Goal: Information Seeking & Learning: Learn about a topic

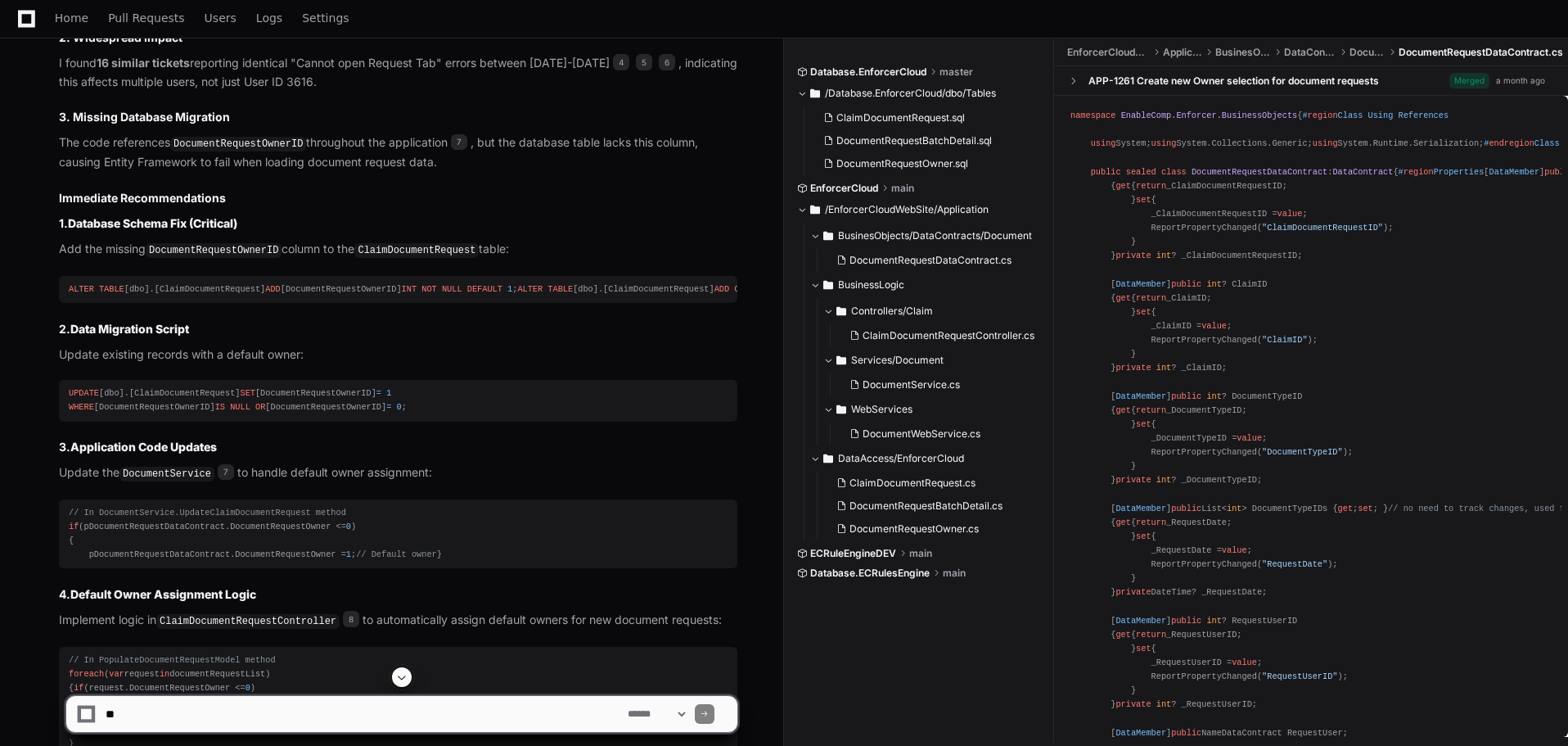
scroll to position [1419, 0]
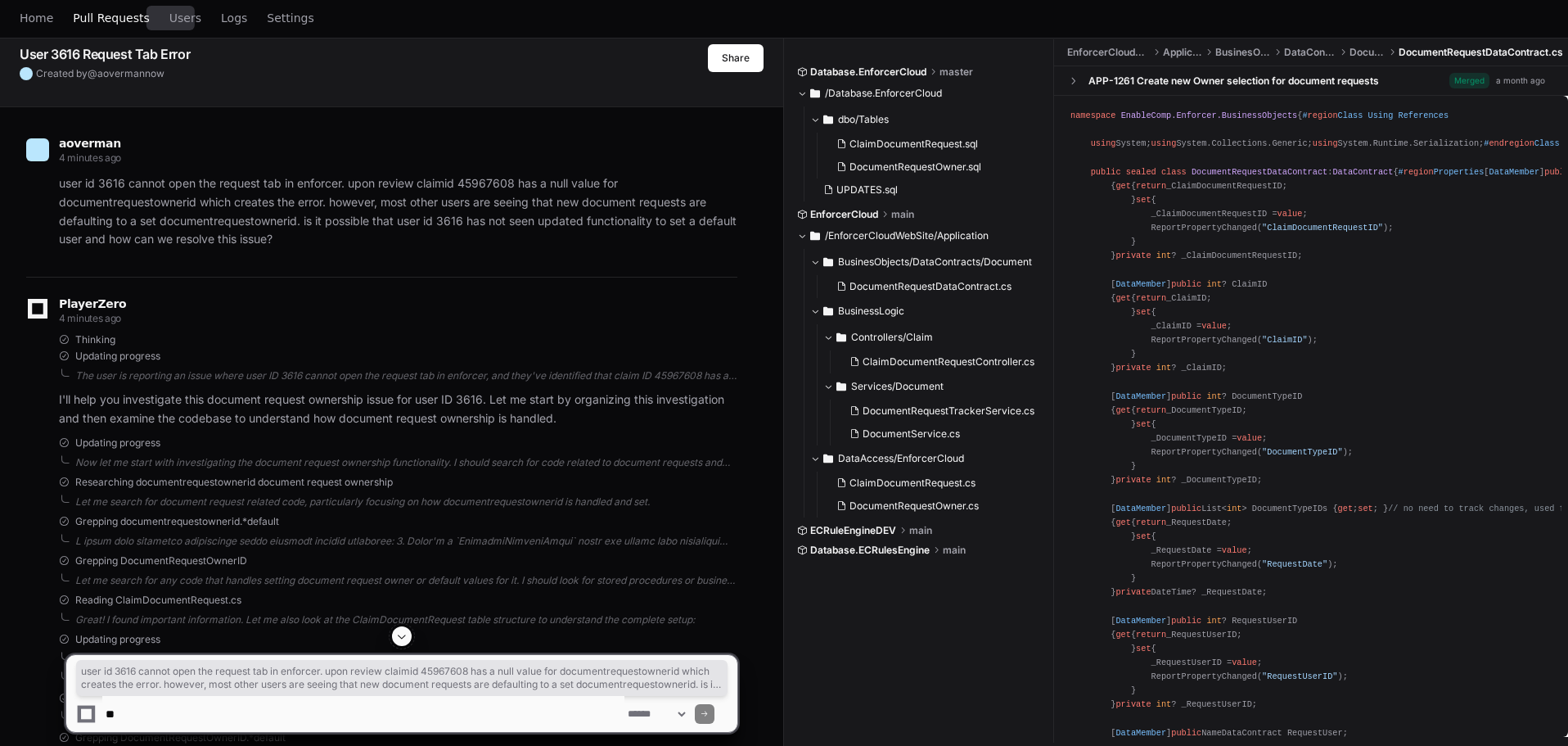
scroll to position [42, 0]
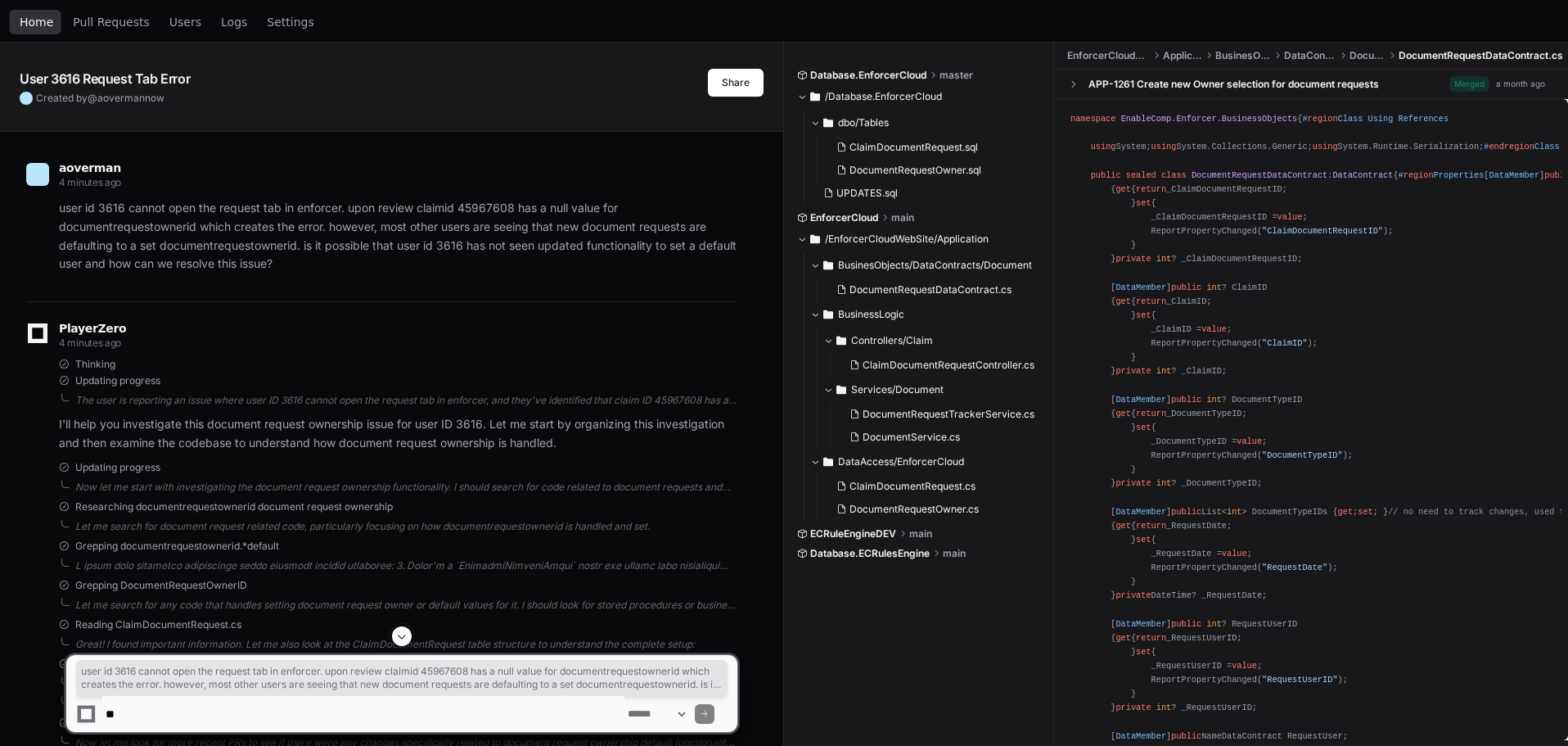
click at [24, 26] on span "Home" at bounding box center [36, 22] width 33 height 10
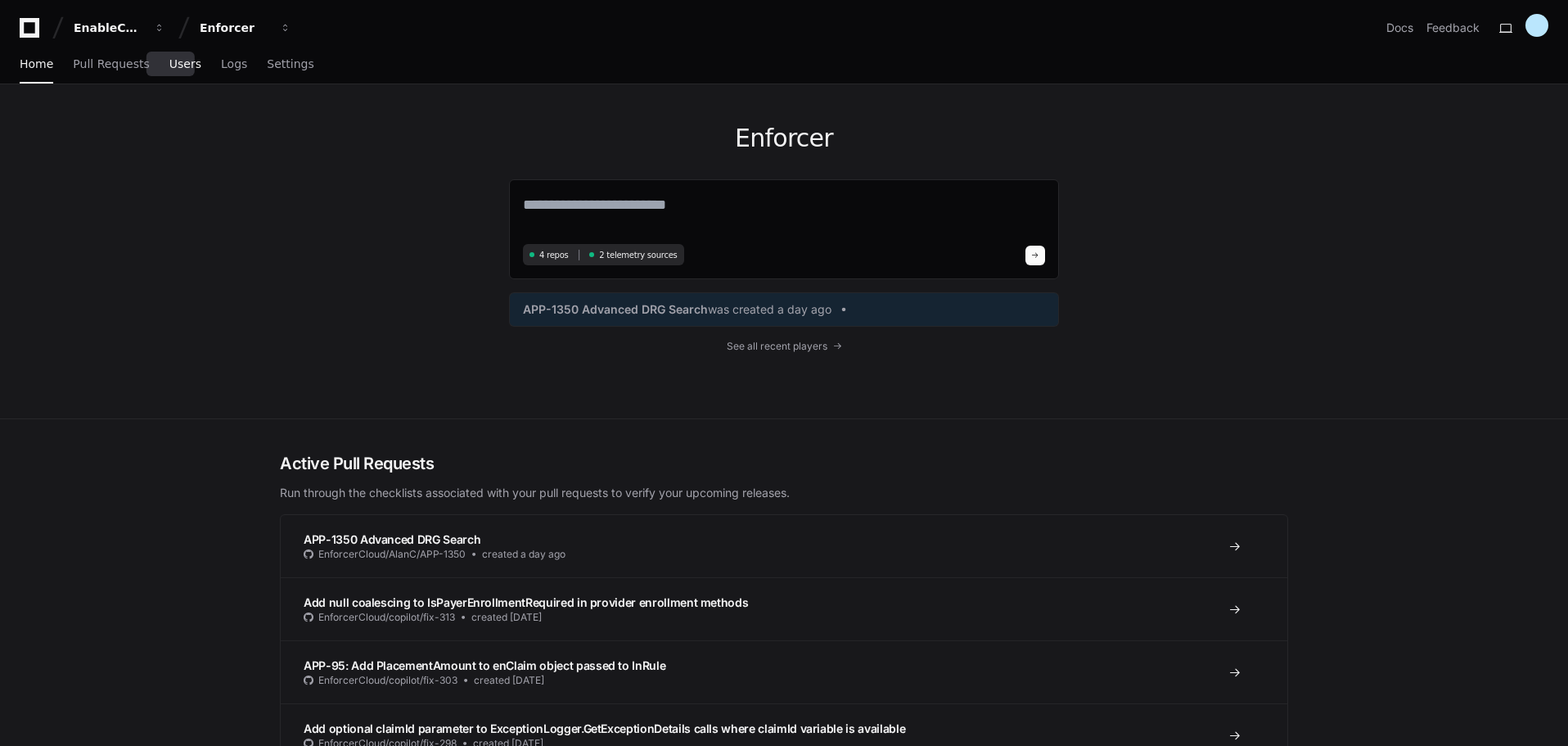
click at [169, 72] on link "Users" at bounding box center [186, 65] width 32 height 37
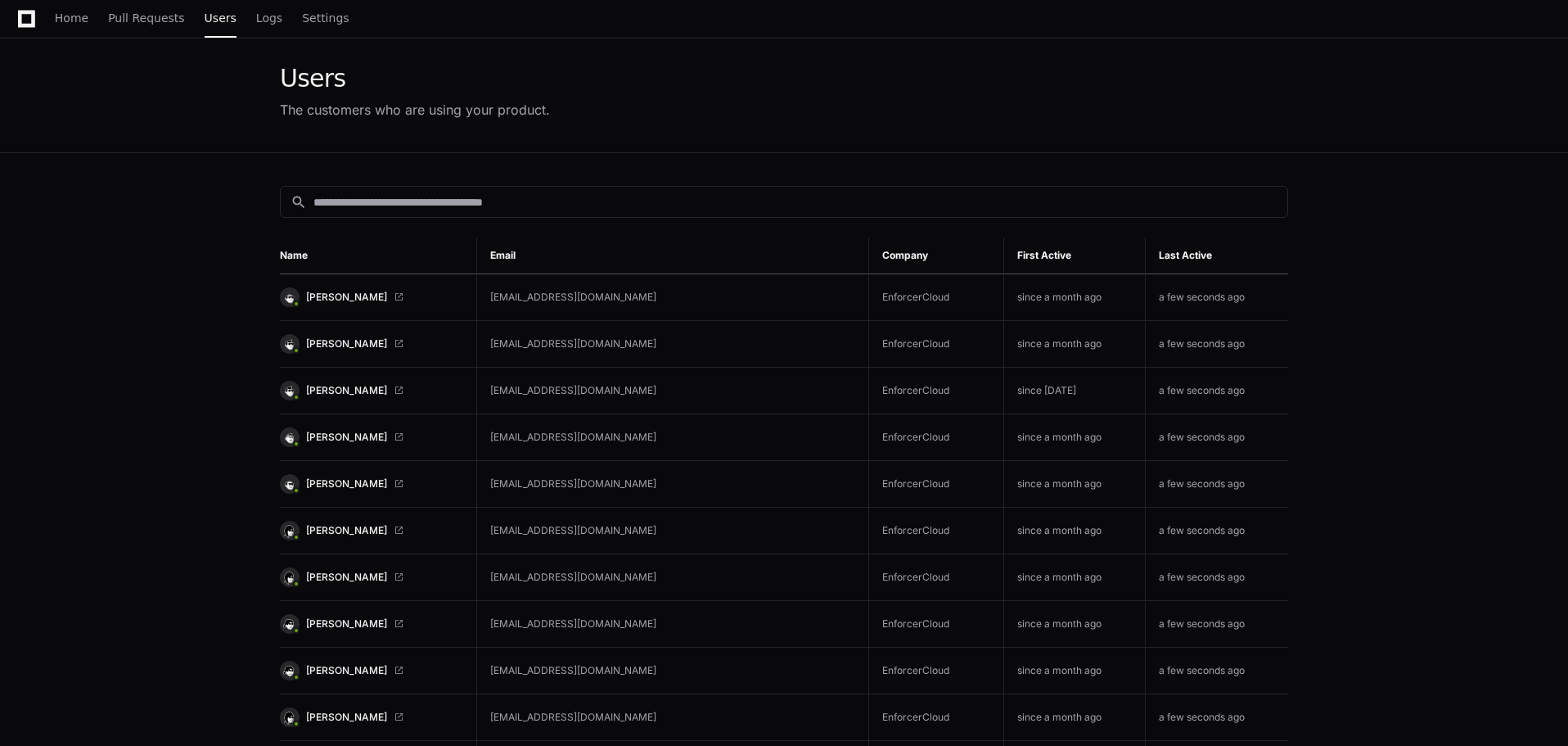
scroll to position [82, 0]
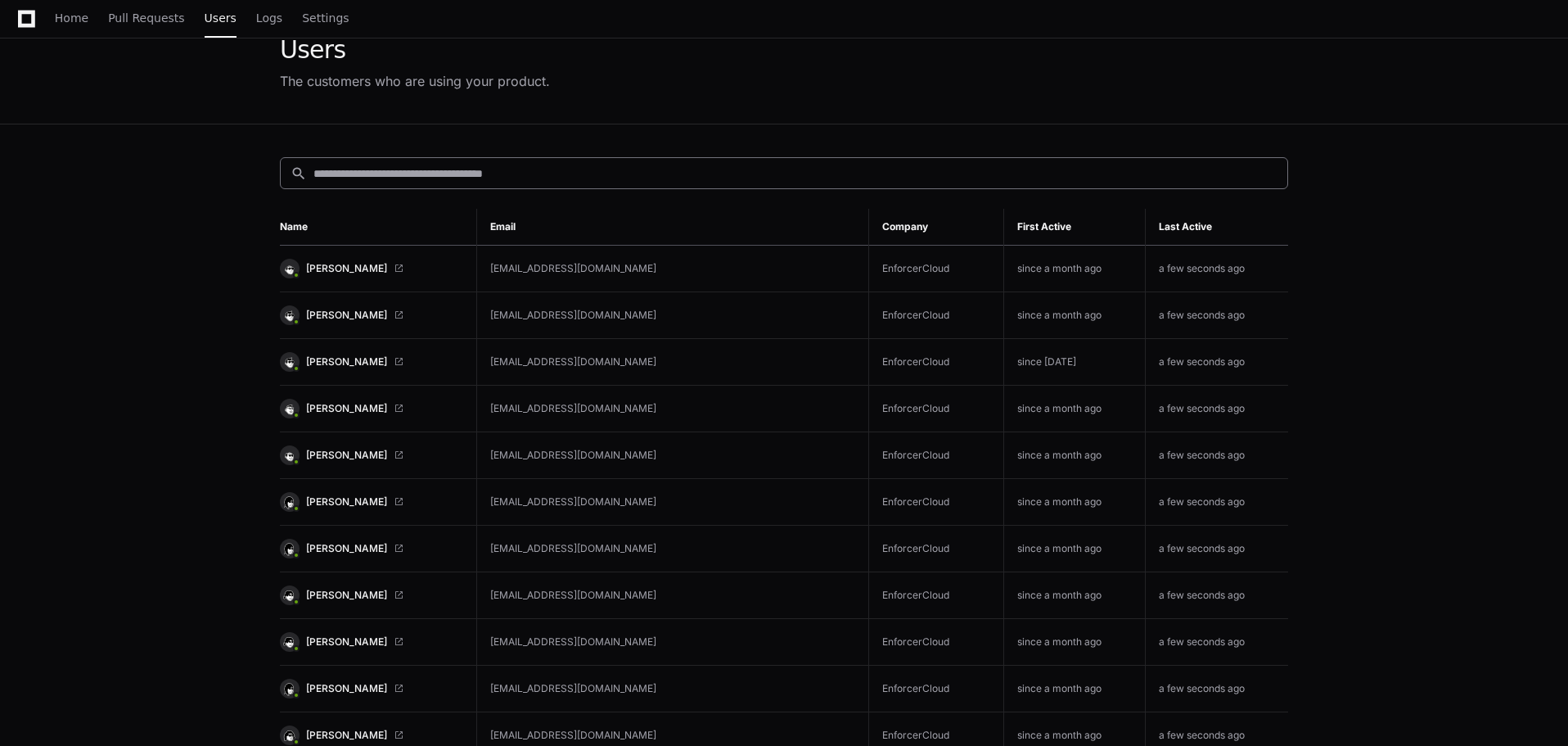
click at [438, 161] on div "search" at bounding box center [784, 174] width 1009 height 32
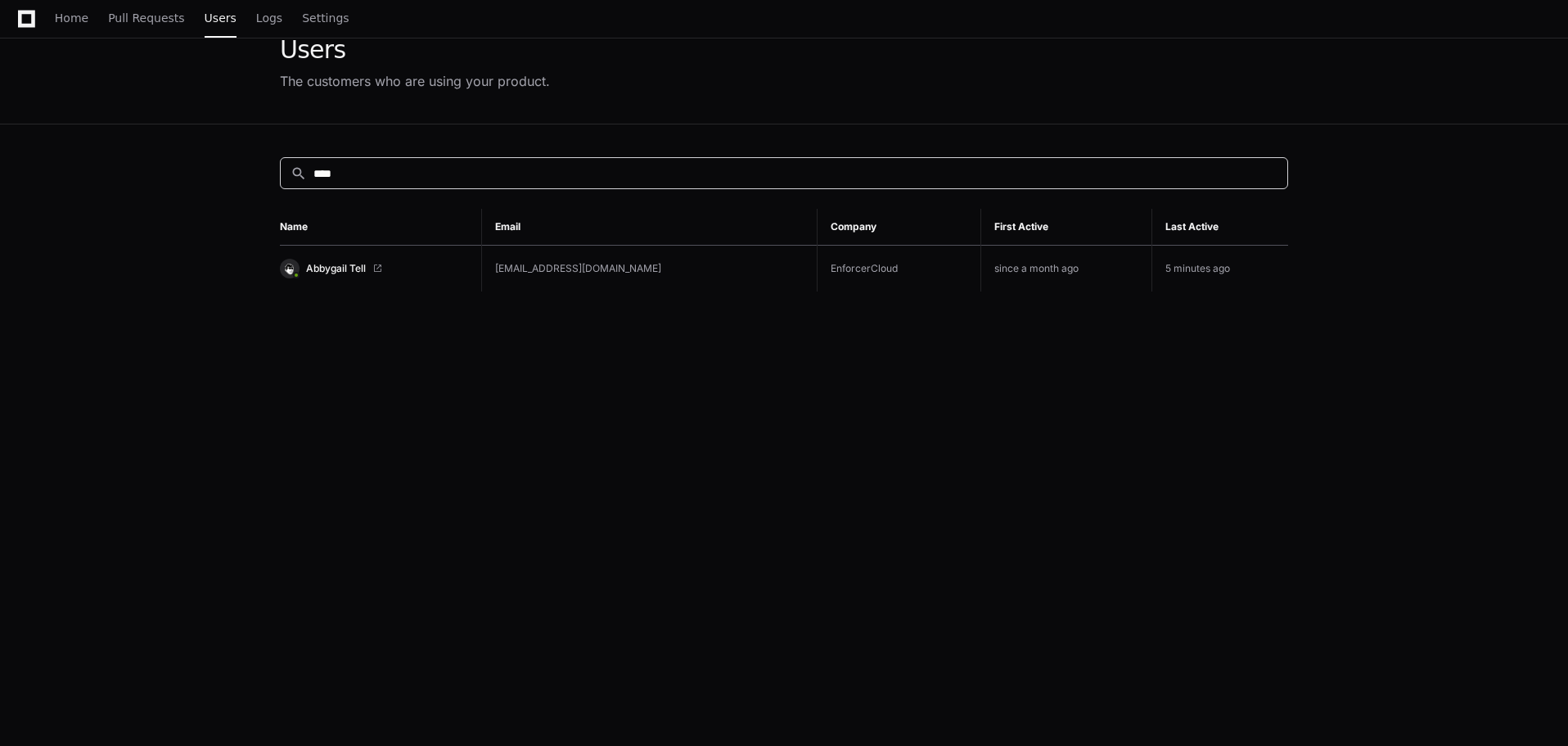
type input "****"
click at [404, 273] on link "Abbygail Tell" at bounding box center [374, 268] width 188 height 20
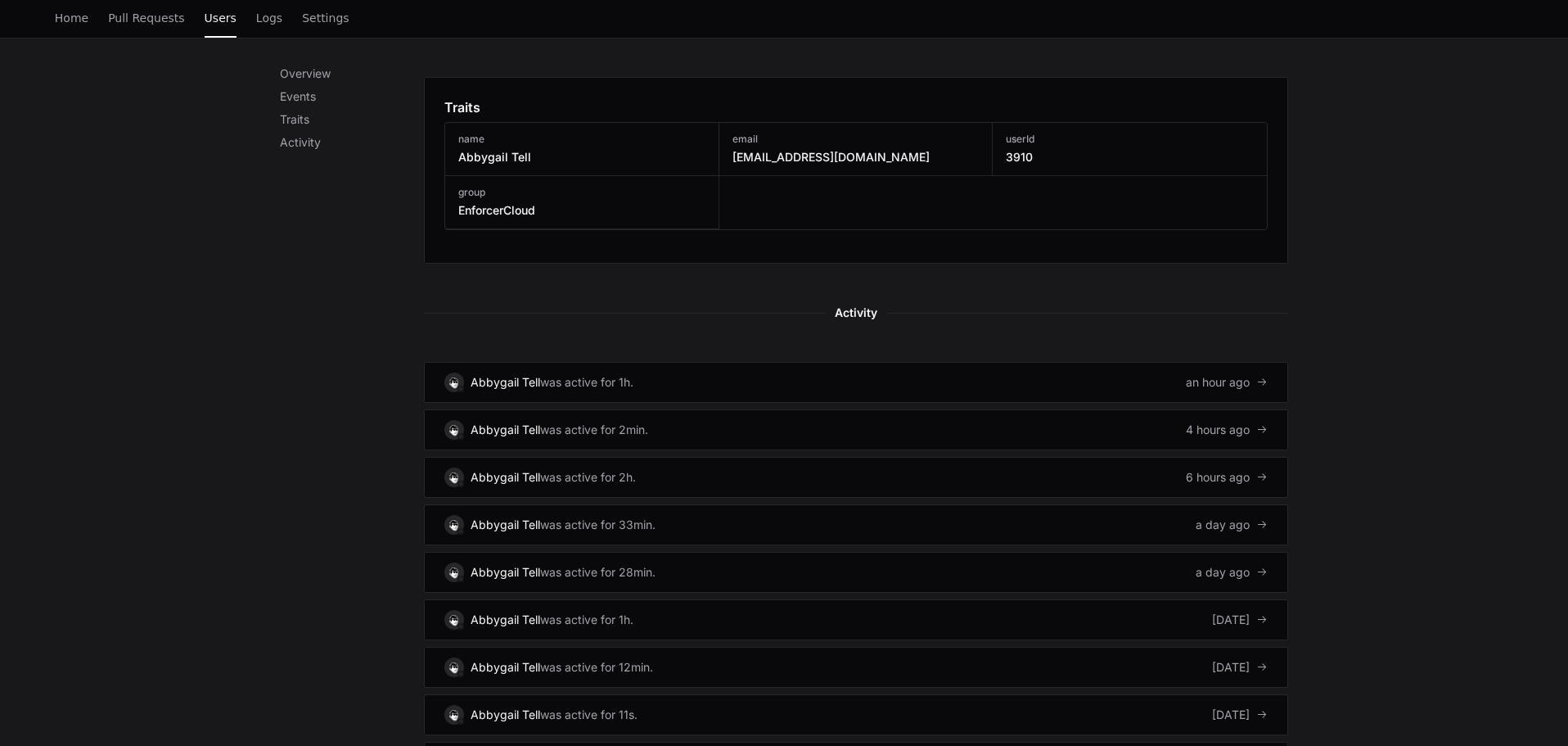
scroll to position [901, 0]
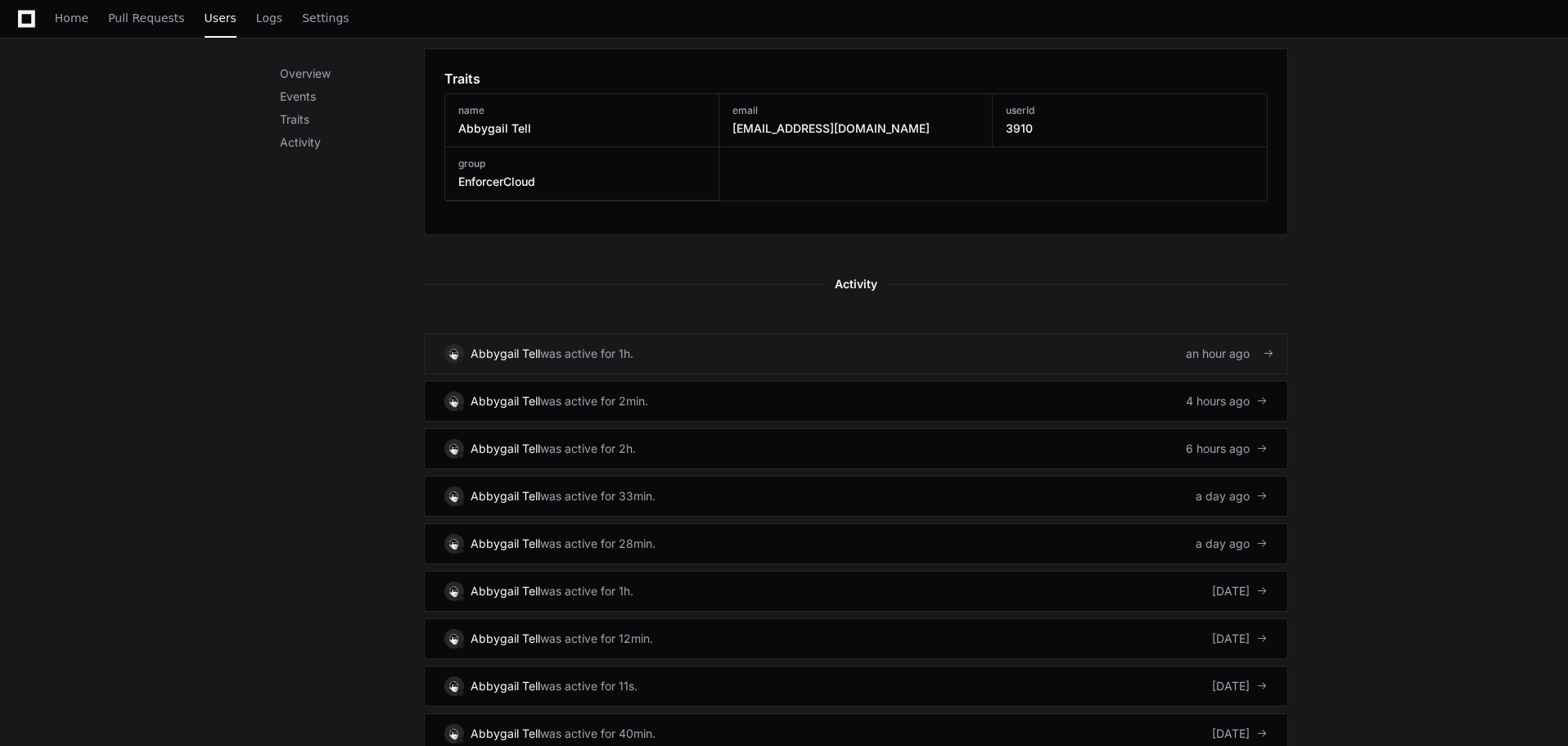
click at [1025, 352] on link "Abbygail Tell was active for 1h. an hour ago" at bounding box center [856, 353] width 864 height 41
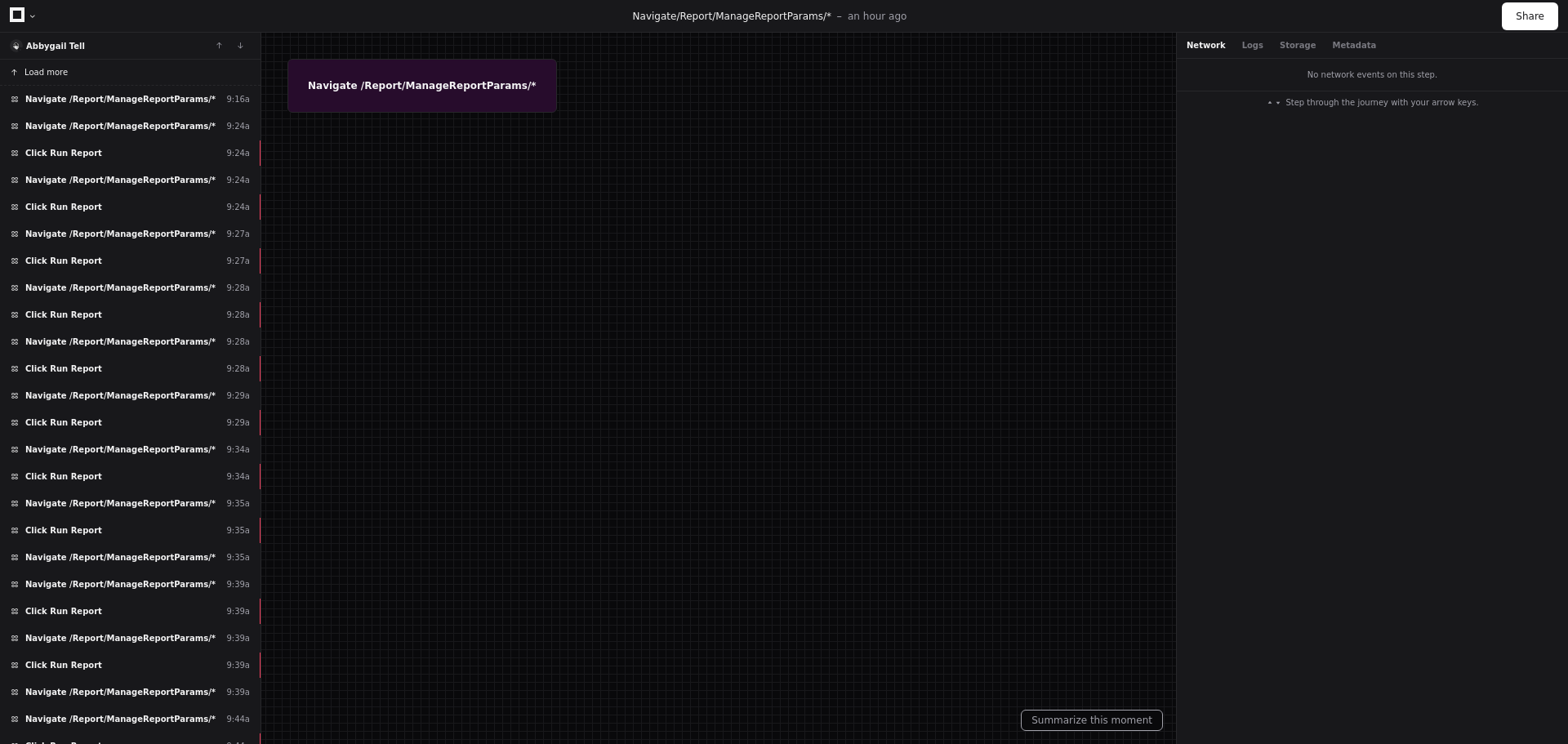
click at [37, 71] on span "Load more" at bounding box center [46, 72] width 43 height 12
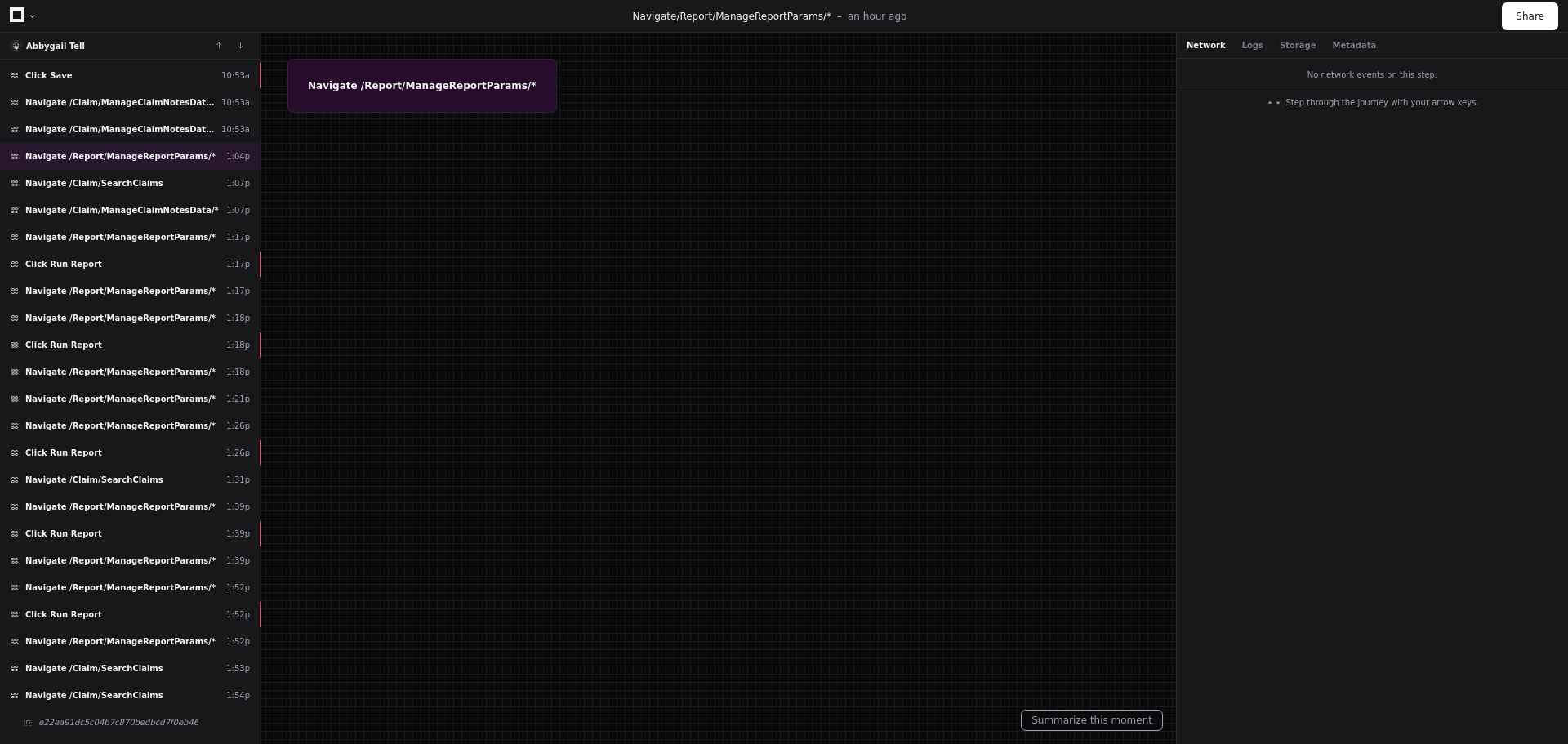
scroll to position [2601, 0]
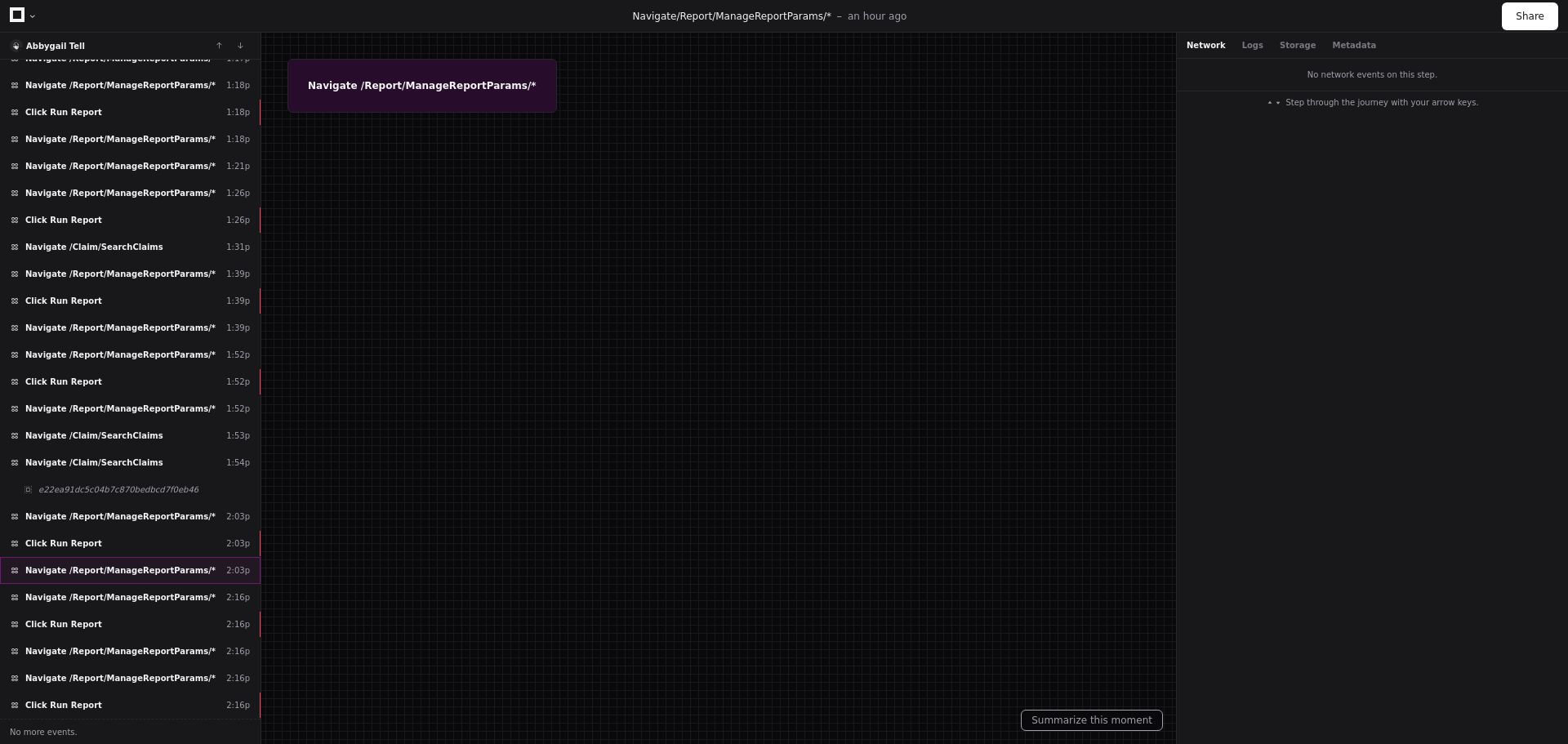
click at [89, 567] on span "Navigate /Report/ManageReportParams/*" at bounding box center [121, 570] width 190 height 12
click at [372, 86] on div at bounding box center [784, 372] width 1568 height 744
click at [66, 558] on div "Navigate /Report/ManageReportParams/* 2:03p" at bounding box center [130, 571] width 261 height 27
click at [75, 539] on span "Click Run Report" at bounding box center [64, 544] width 76 height 12
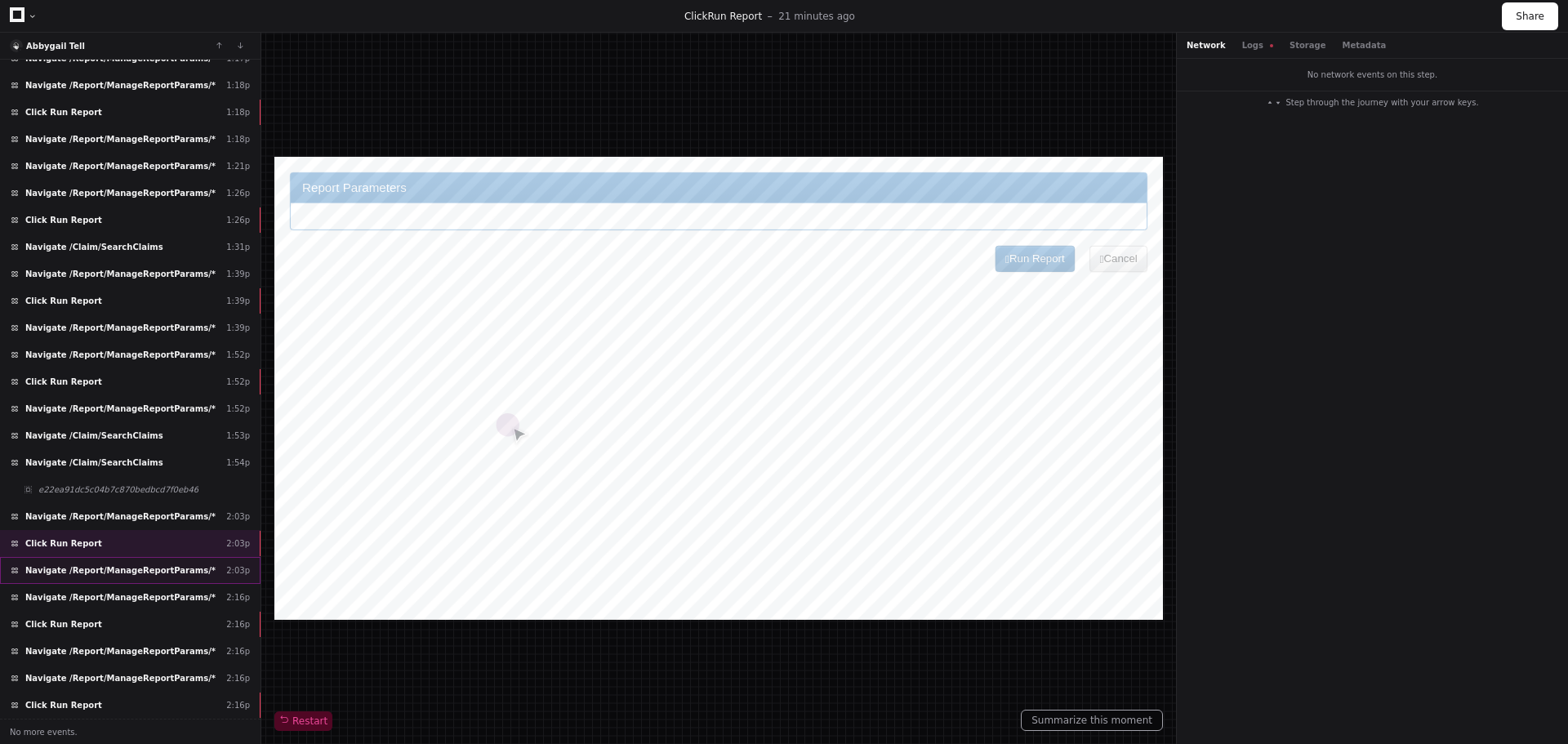
click at [134, 564] on span "Navigate /Report/ManageReportParams/*" at bounding box center [121, 570] width 190 height 12
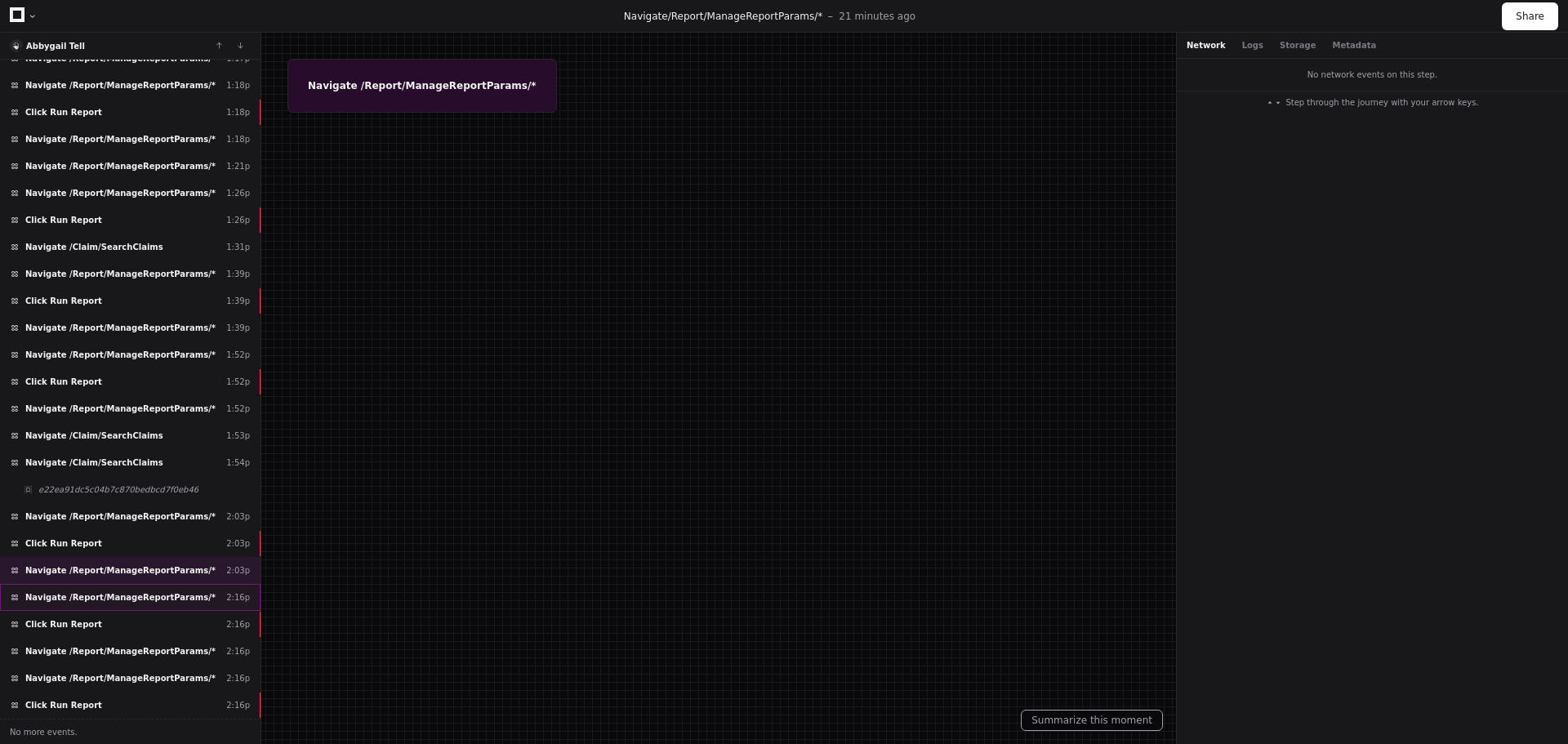
click at [116, 597] on span "Navigate /Report/ManageReportParams/*" at bounding box center [121, 597] width 190 height 12
click at [104, 627] on div "Click Run Report 2:16p" at bounding box center [130, 624] width 261 height 27
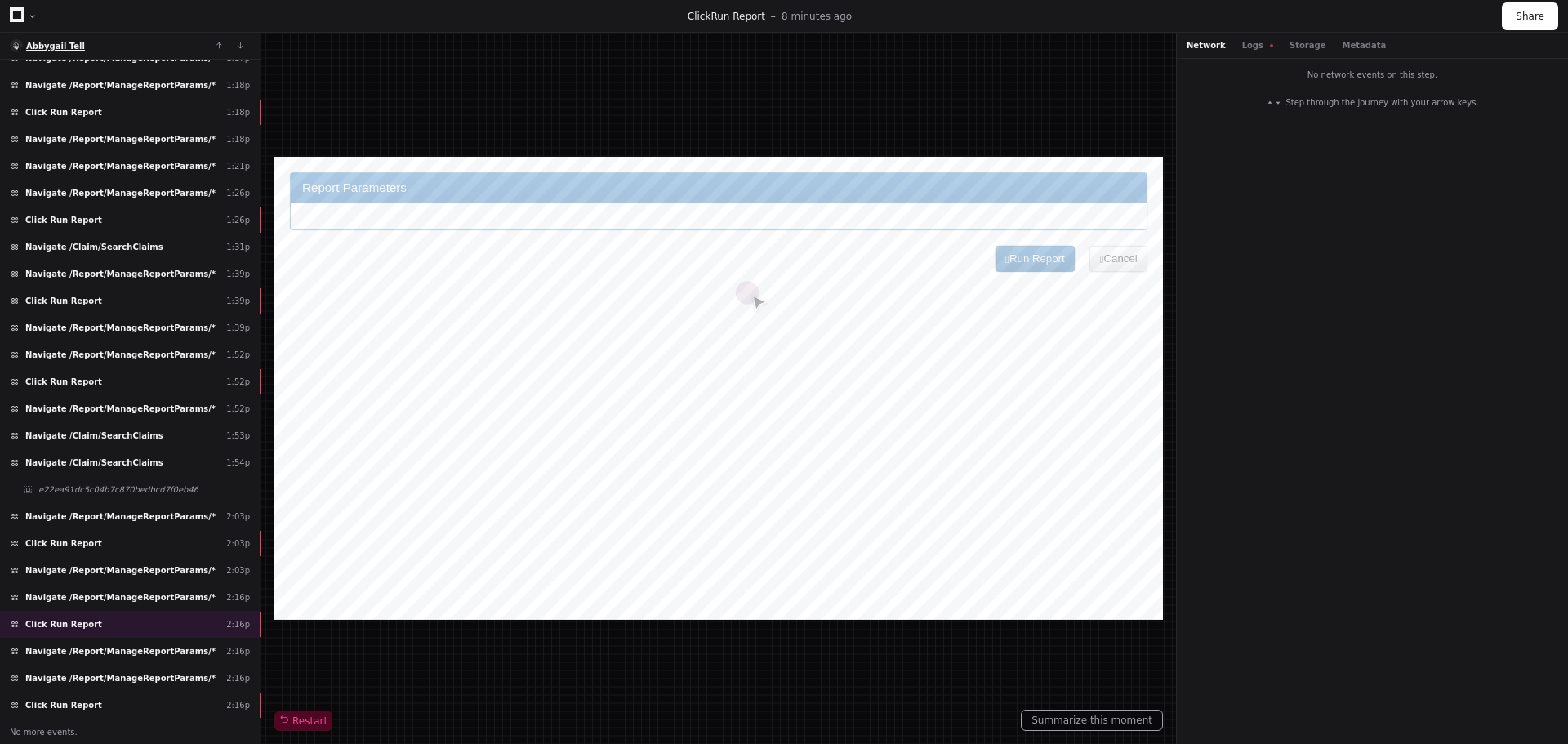
click at [54, 42] on span "Abbygail Tell" at bounding box center [55, 46] width 59 height 9
click at [14, 12] on icon at bounding box center [17, 14] width 14 height 14
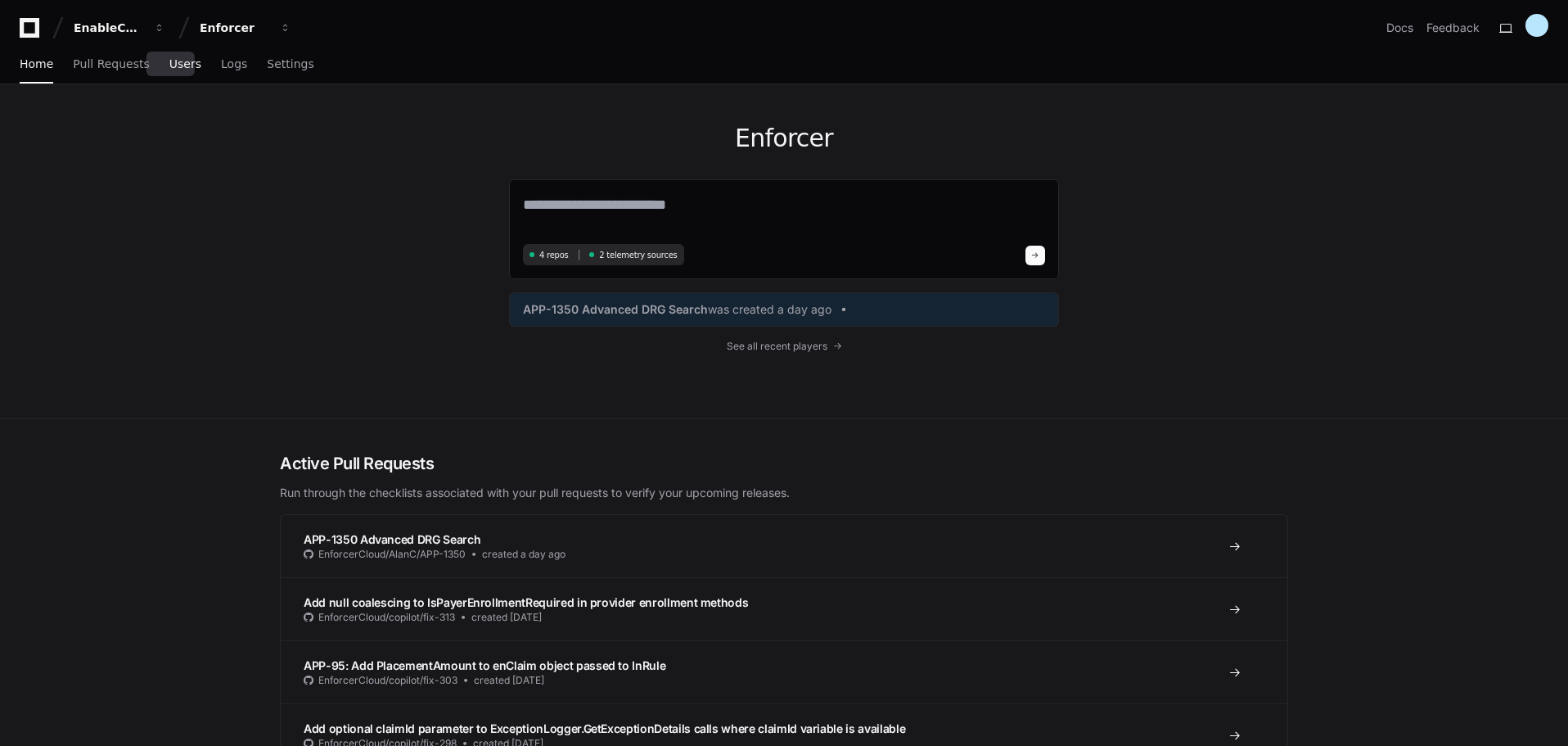
click at [169, 69] on span "Users" at bounding box center [186, 64] width 32 height 10
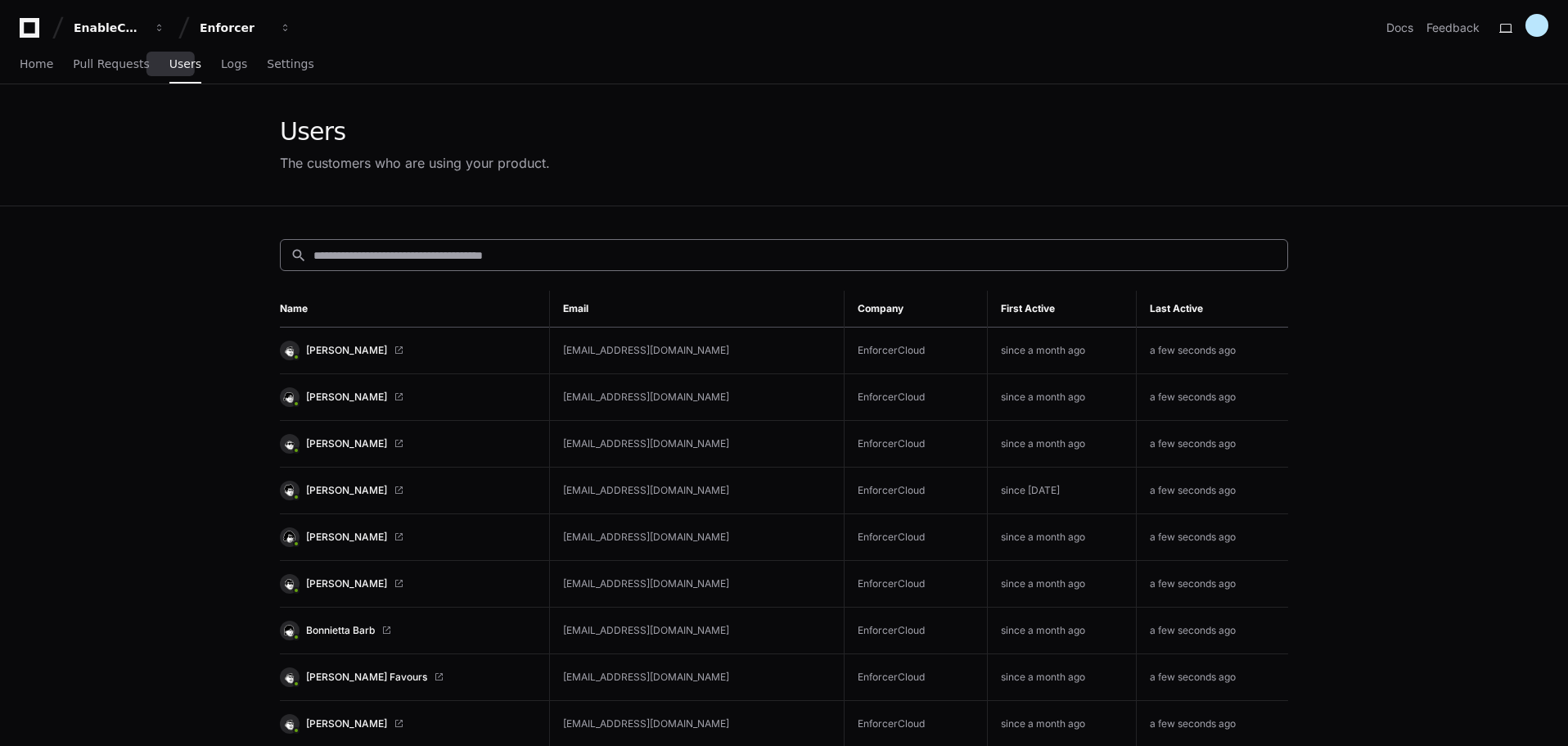
click at [428, 250] on input at bounding box center [795, 255] width 964 height 16
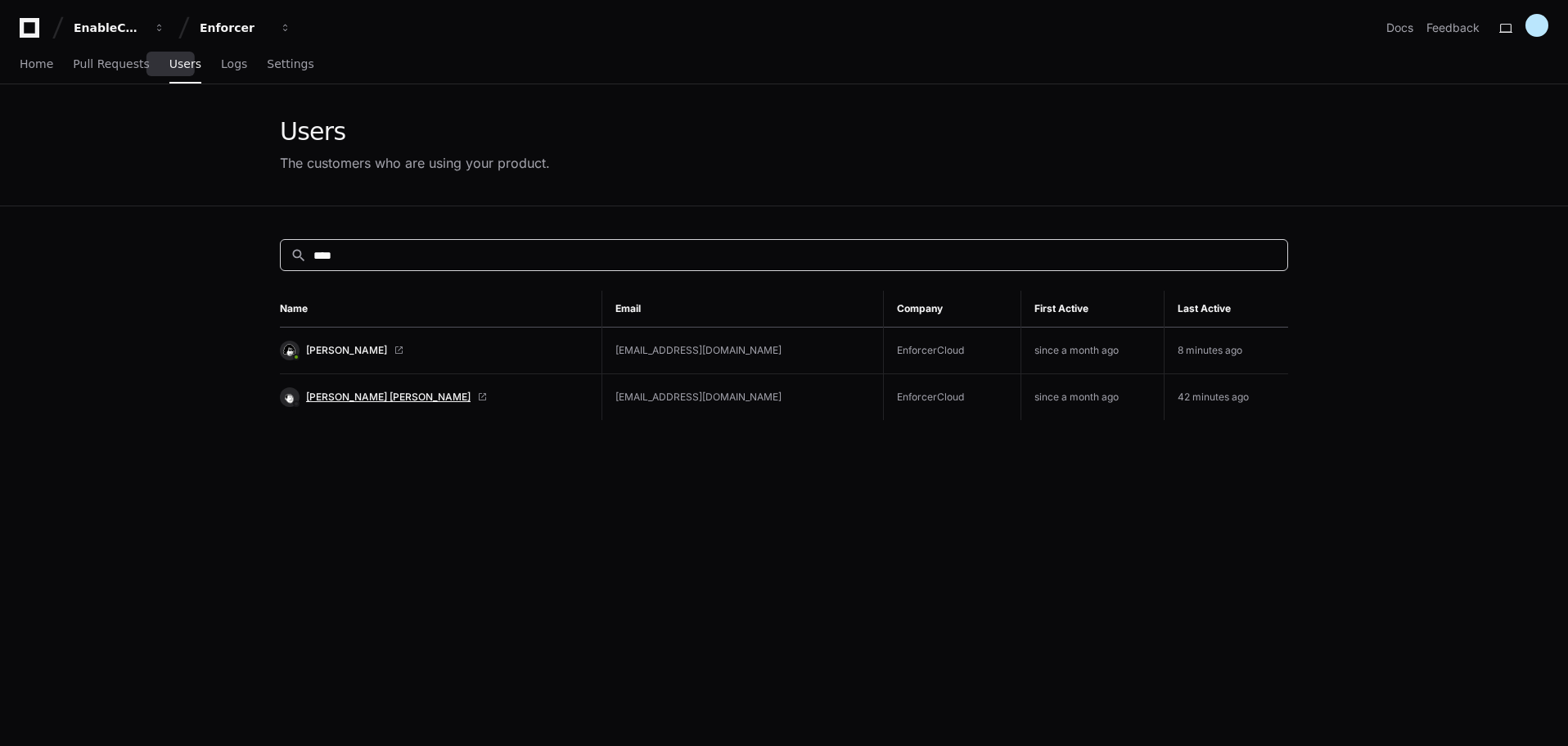
type input "****"
click at [358, 401] on span "Jerez Nele Acena" at bounding box center [388, 397] width 164 height 13
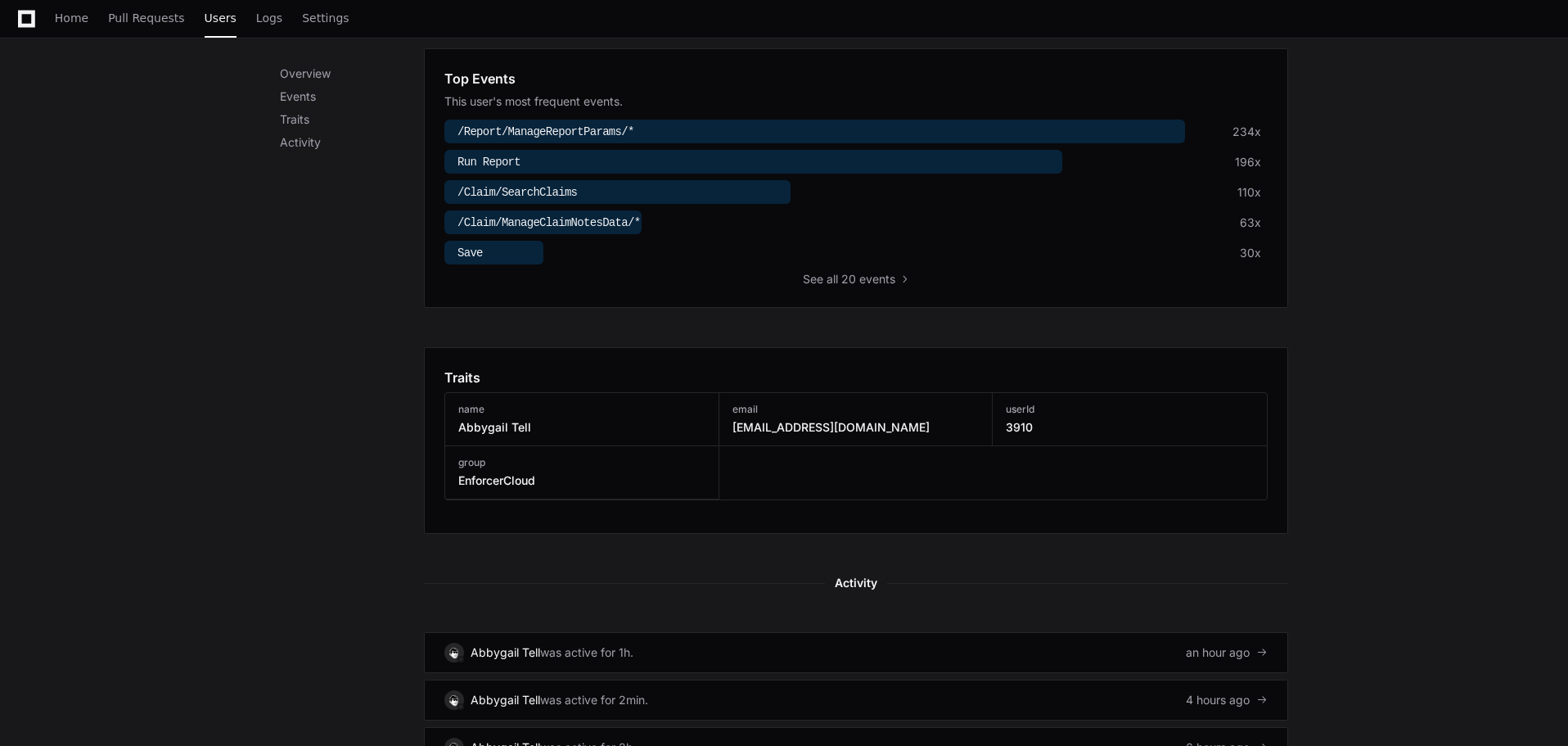
scroll to position [573, 0]
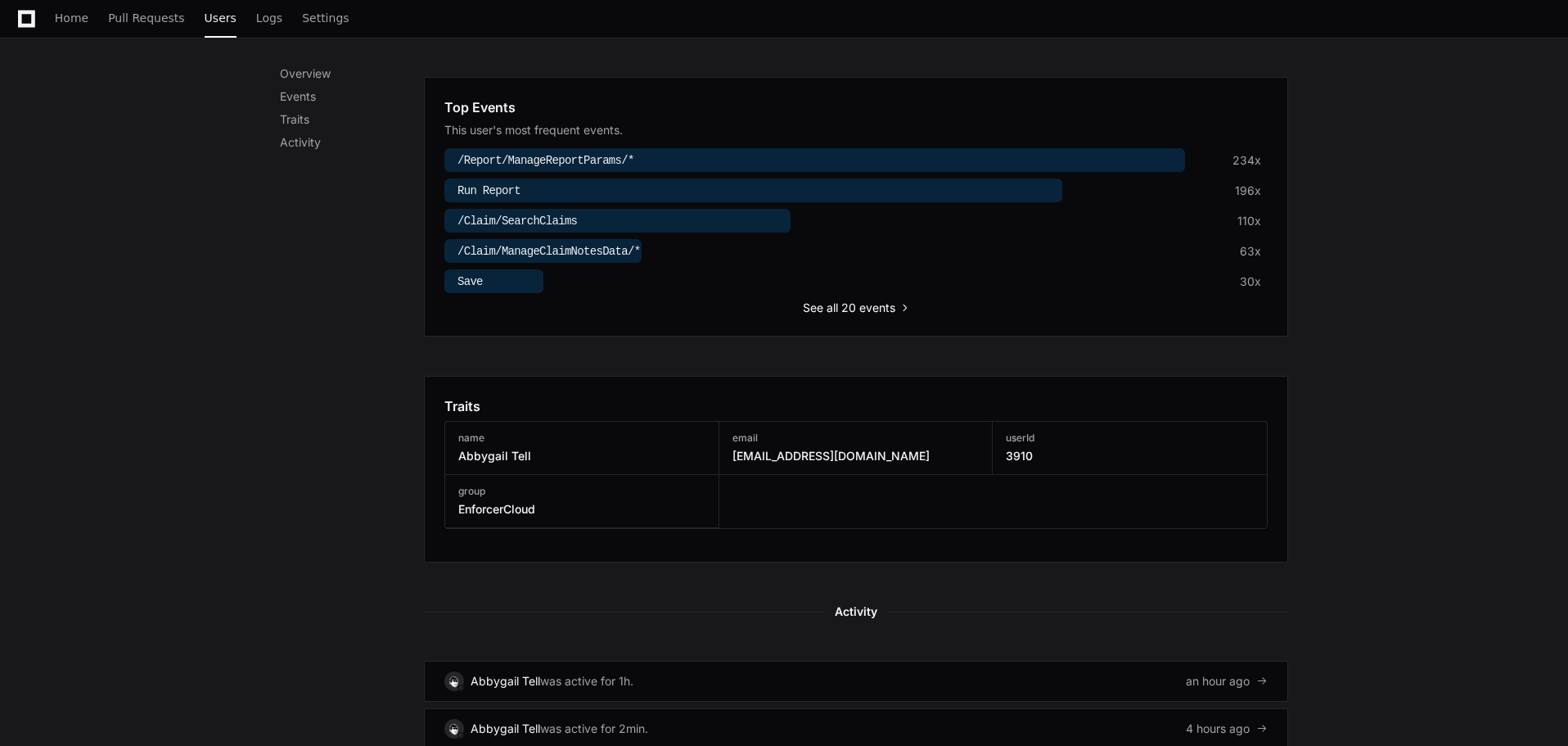
click at [875, 305] on span "all 20 events" at bounding box center [861, 307] width 69 height 16
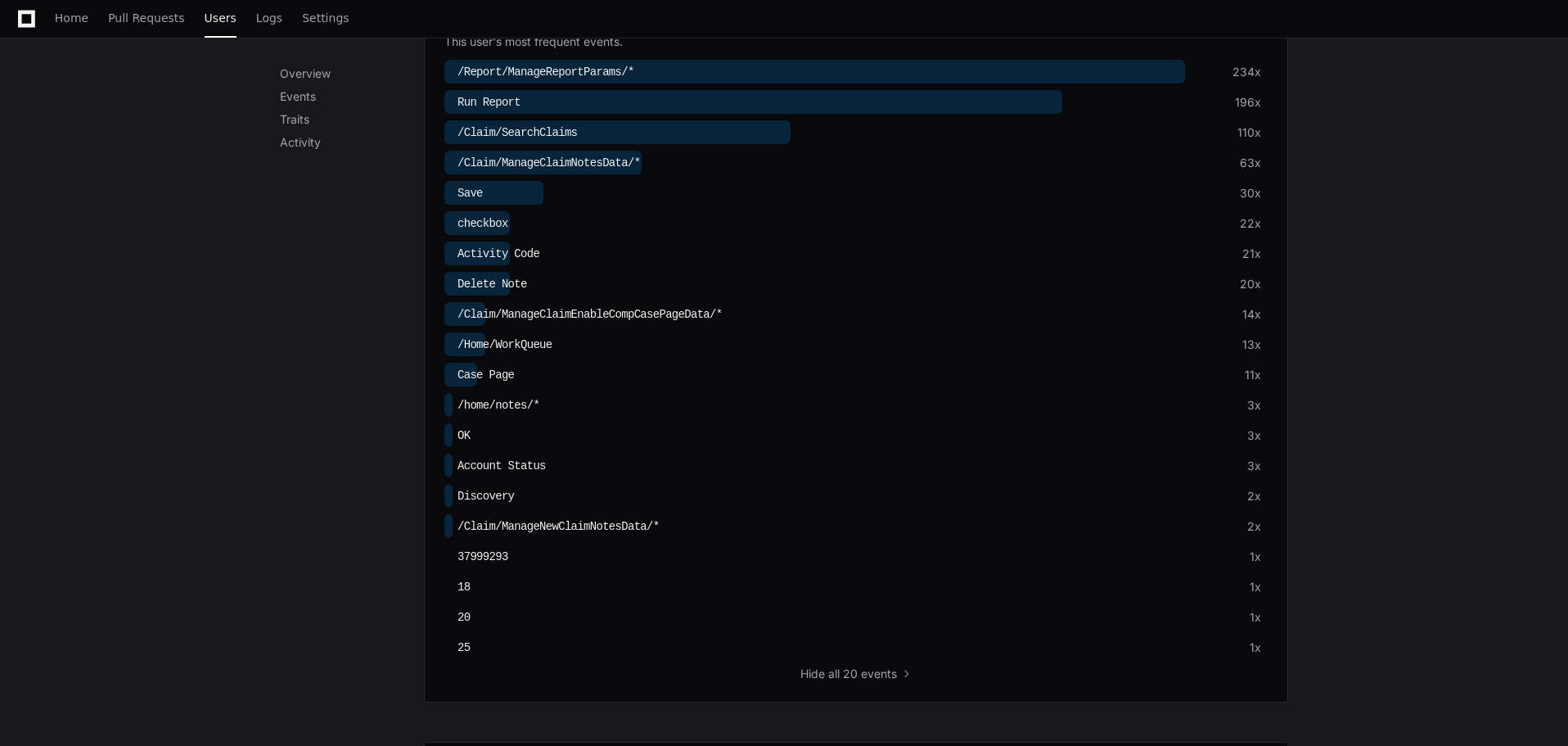
scroll to position [580, 0]
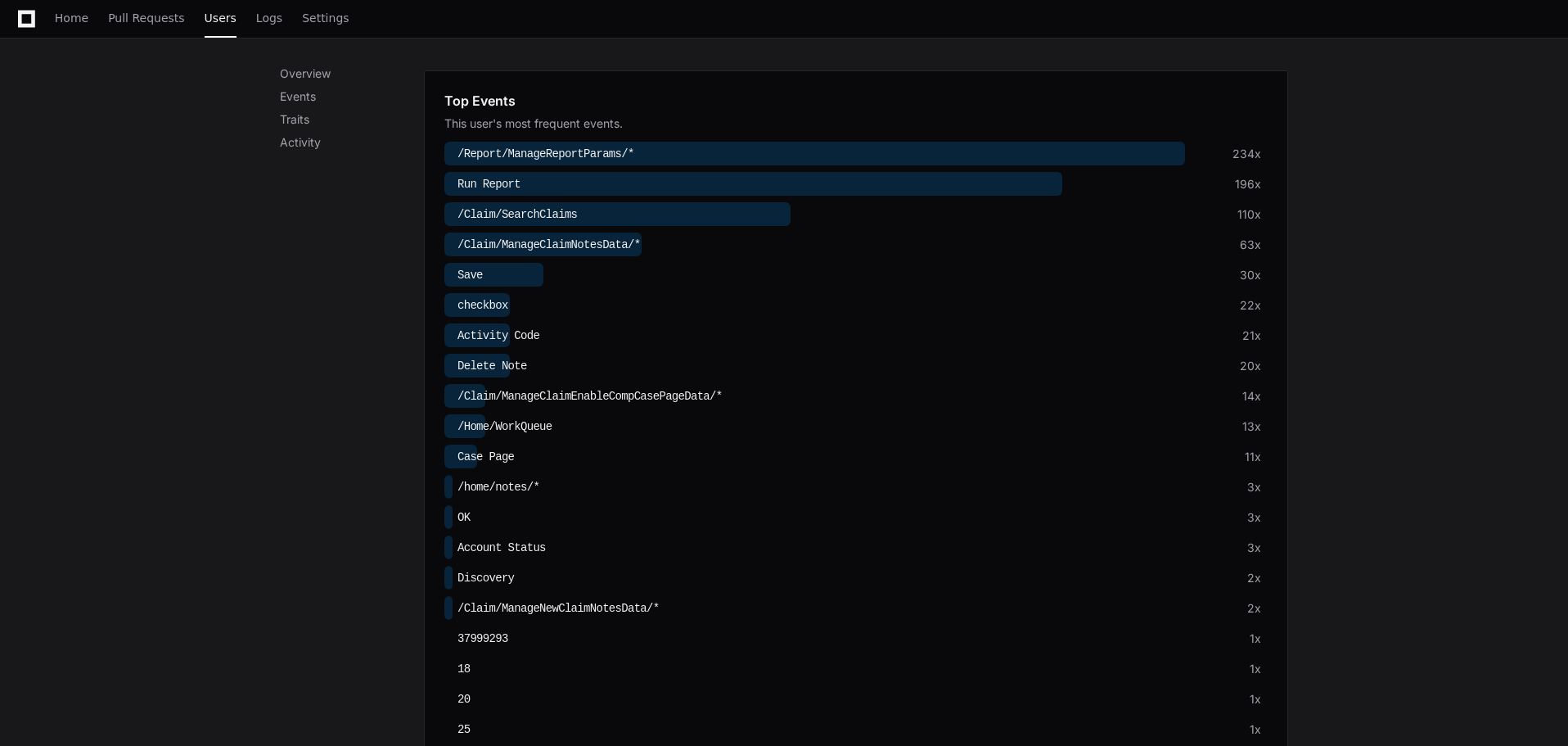
click at [473, 268] on span "Save" at bounding box center [471, 274] width 26 height 13
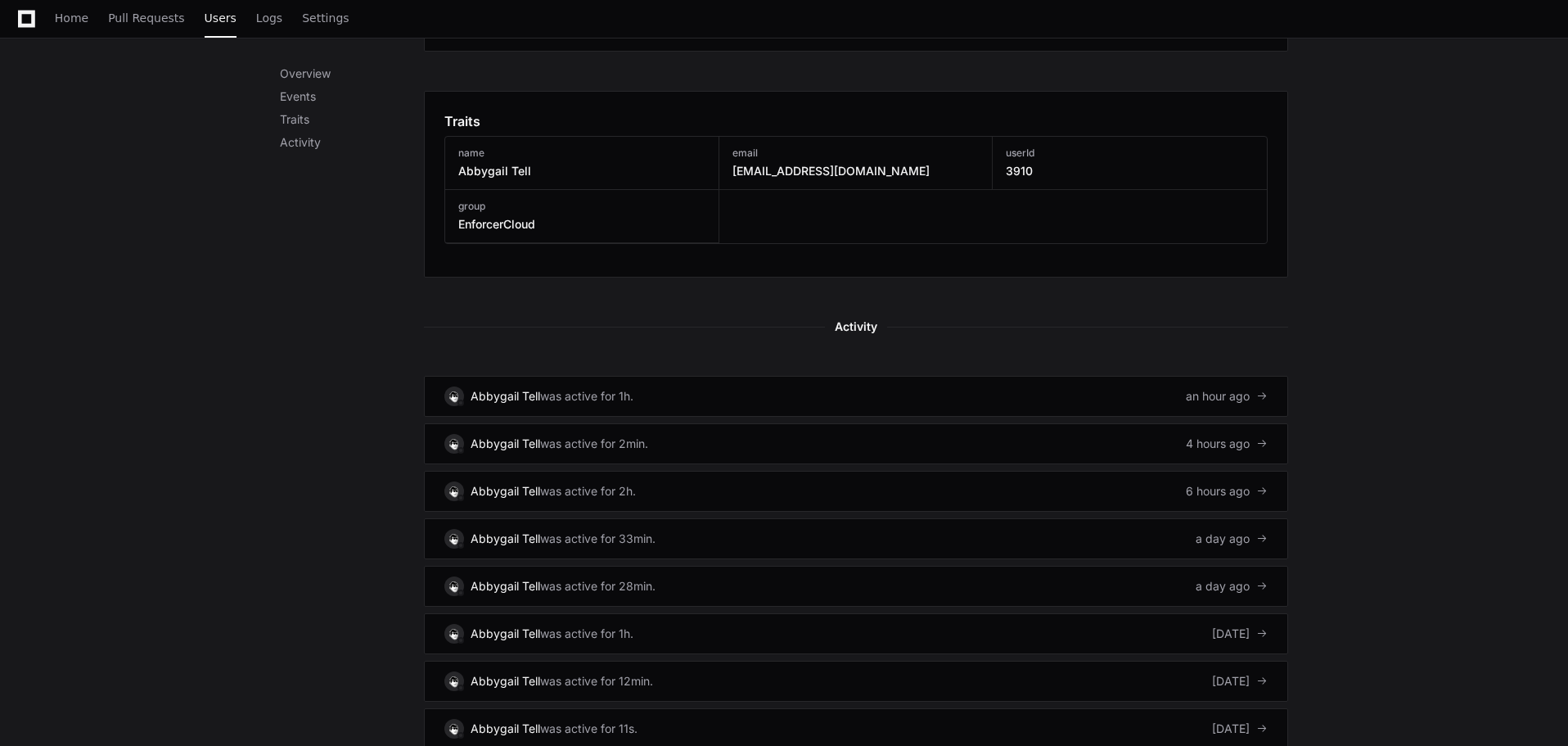
scroll to position [1405, 0]
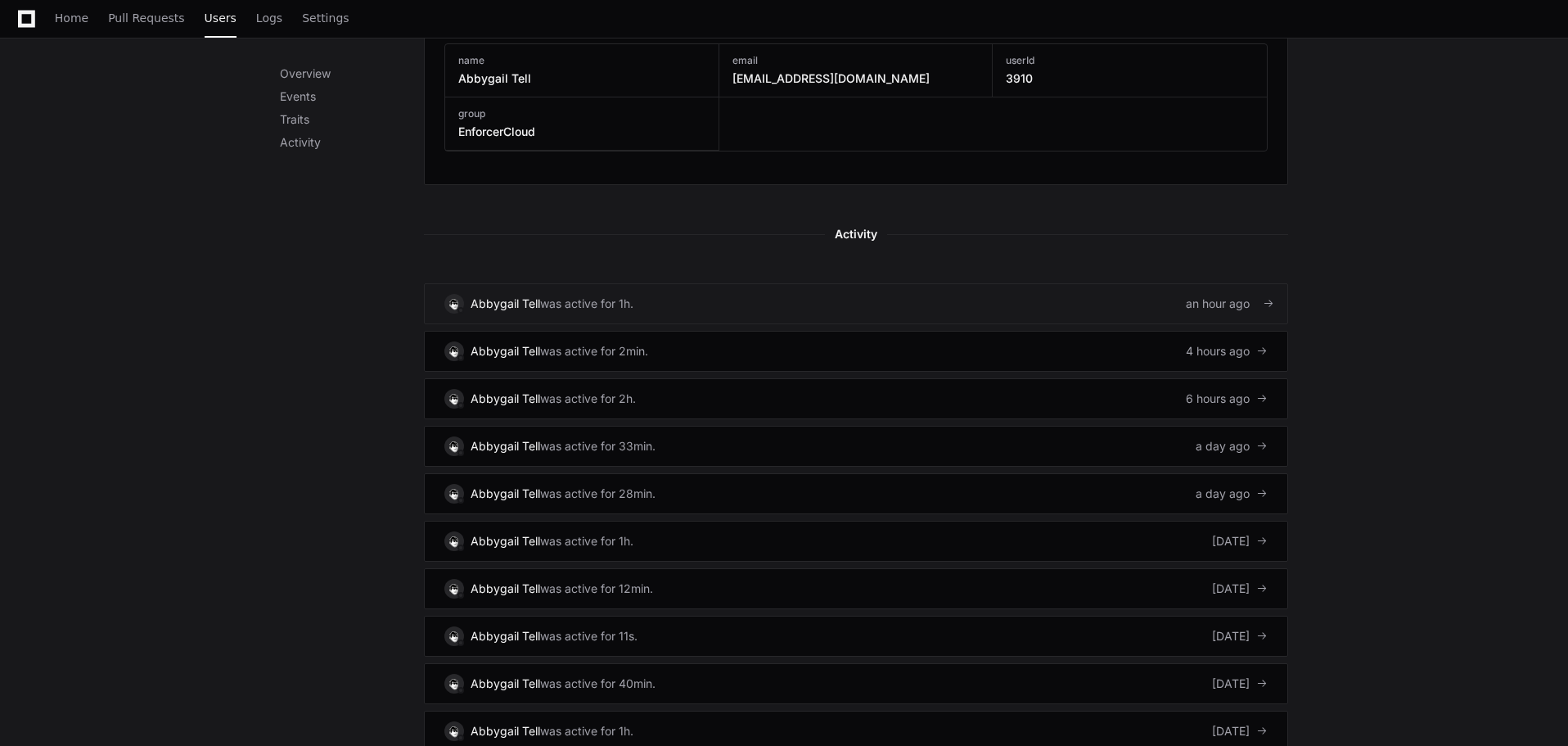
click at [671, 308] on link "Abbygail Tell was active for 1h. an hour ago" at bounding box center [856, 304] width 864 height 41
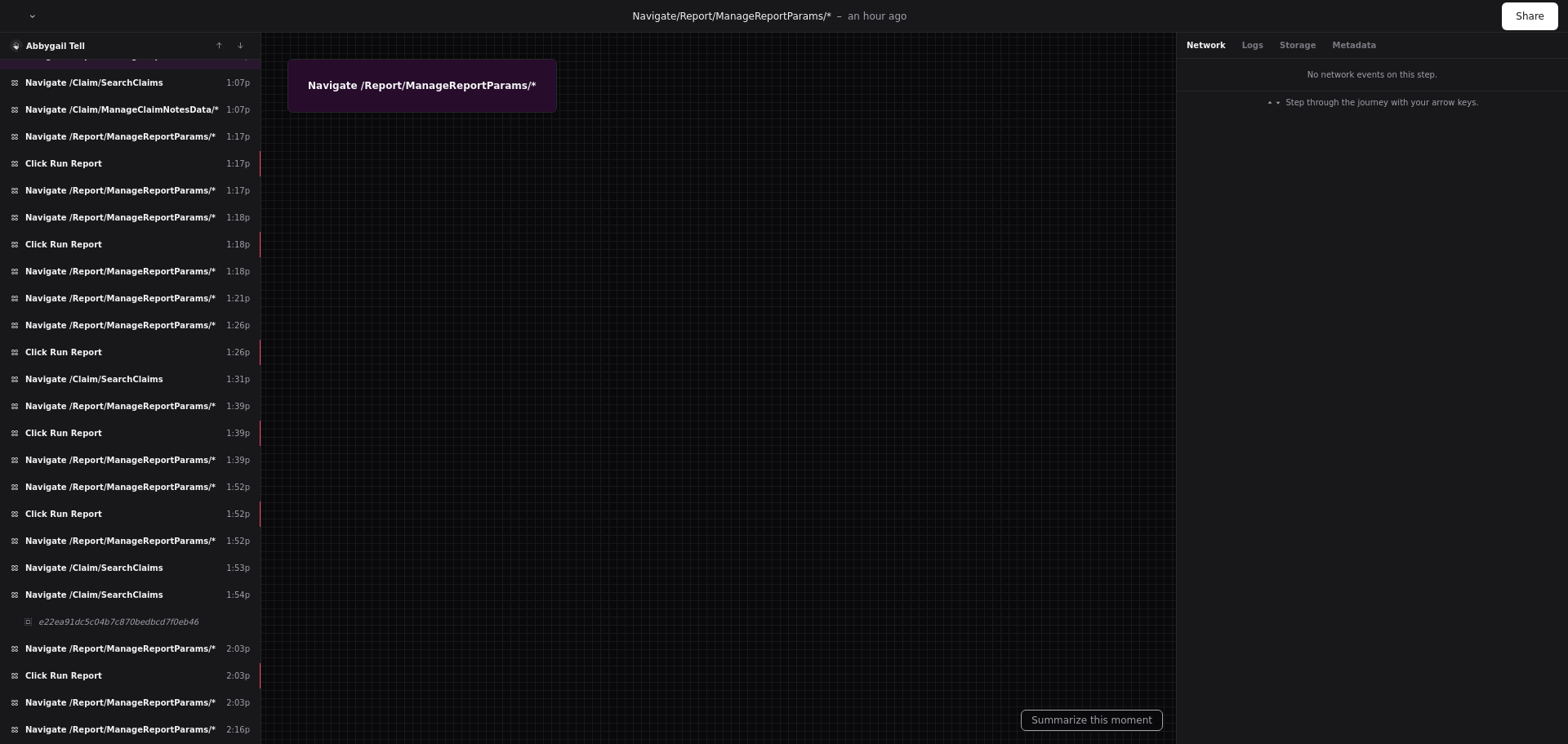
scroll to position [529, 0]
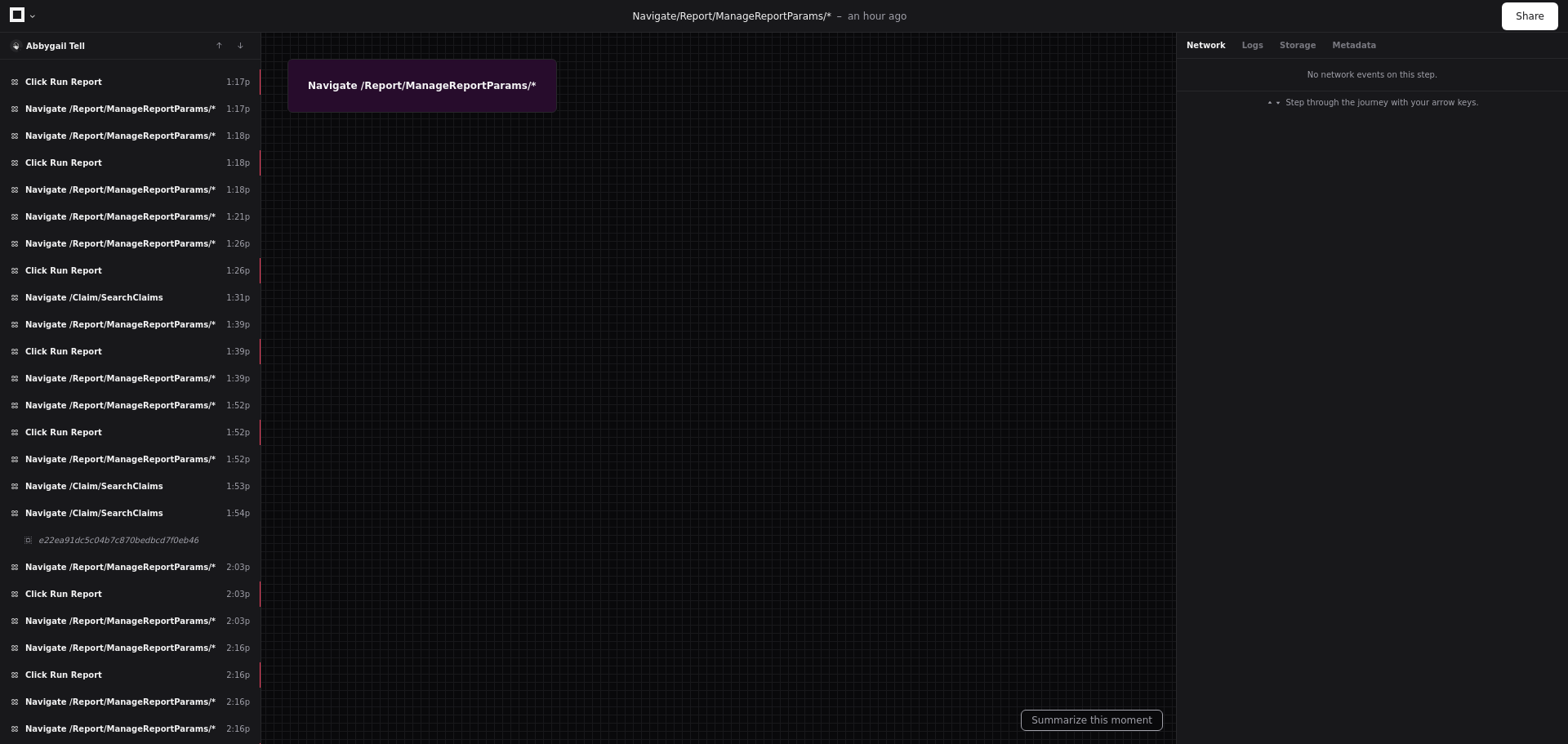
click at [13, 49] on img at bounding box center [16, 46] width 11 height 11
click at [49, 46] on span "Abbygail Tell" at bounding box center [55, 46] width 59 height 9
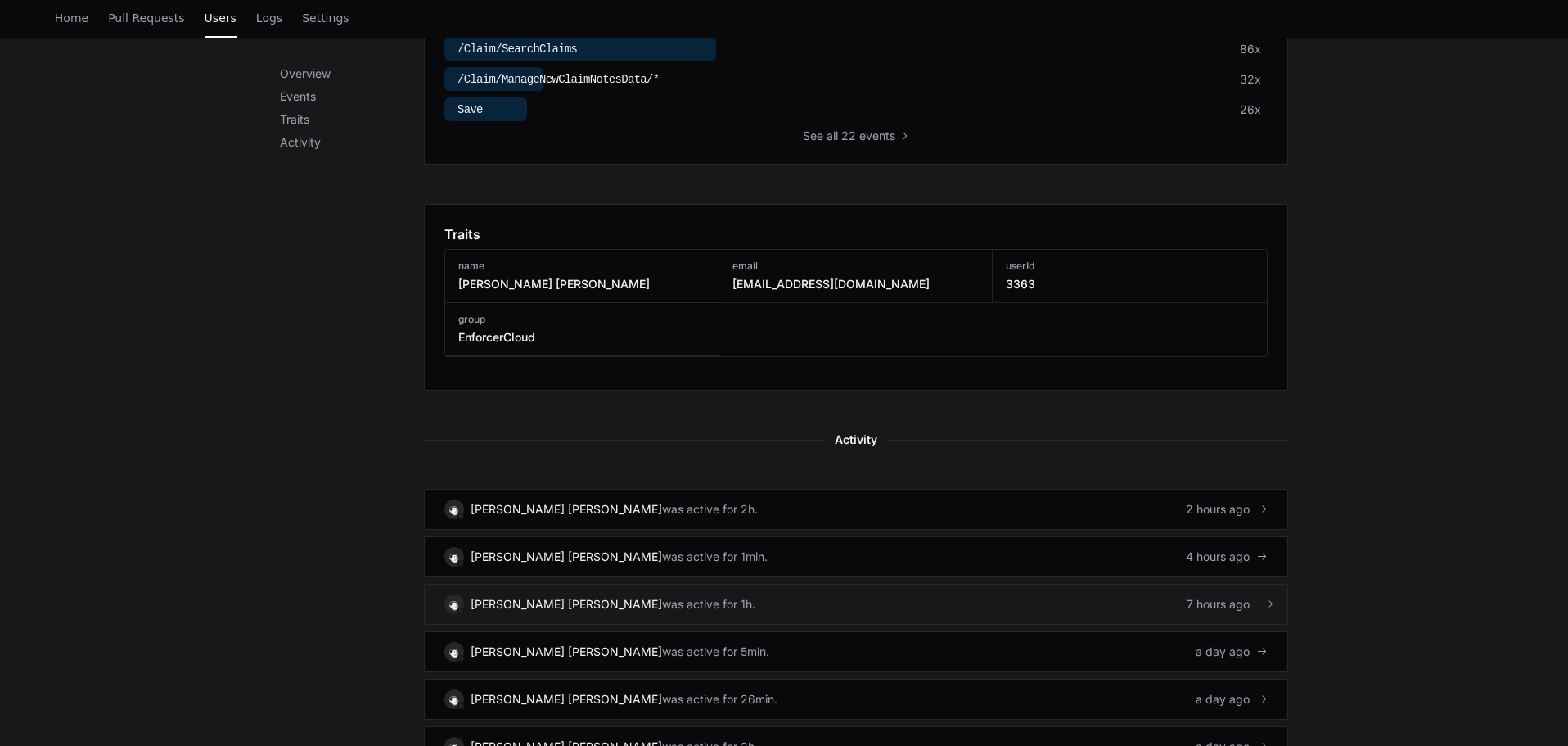
scroll to position [491, 0]
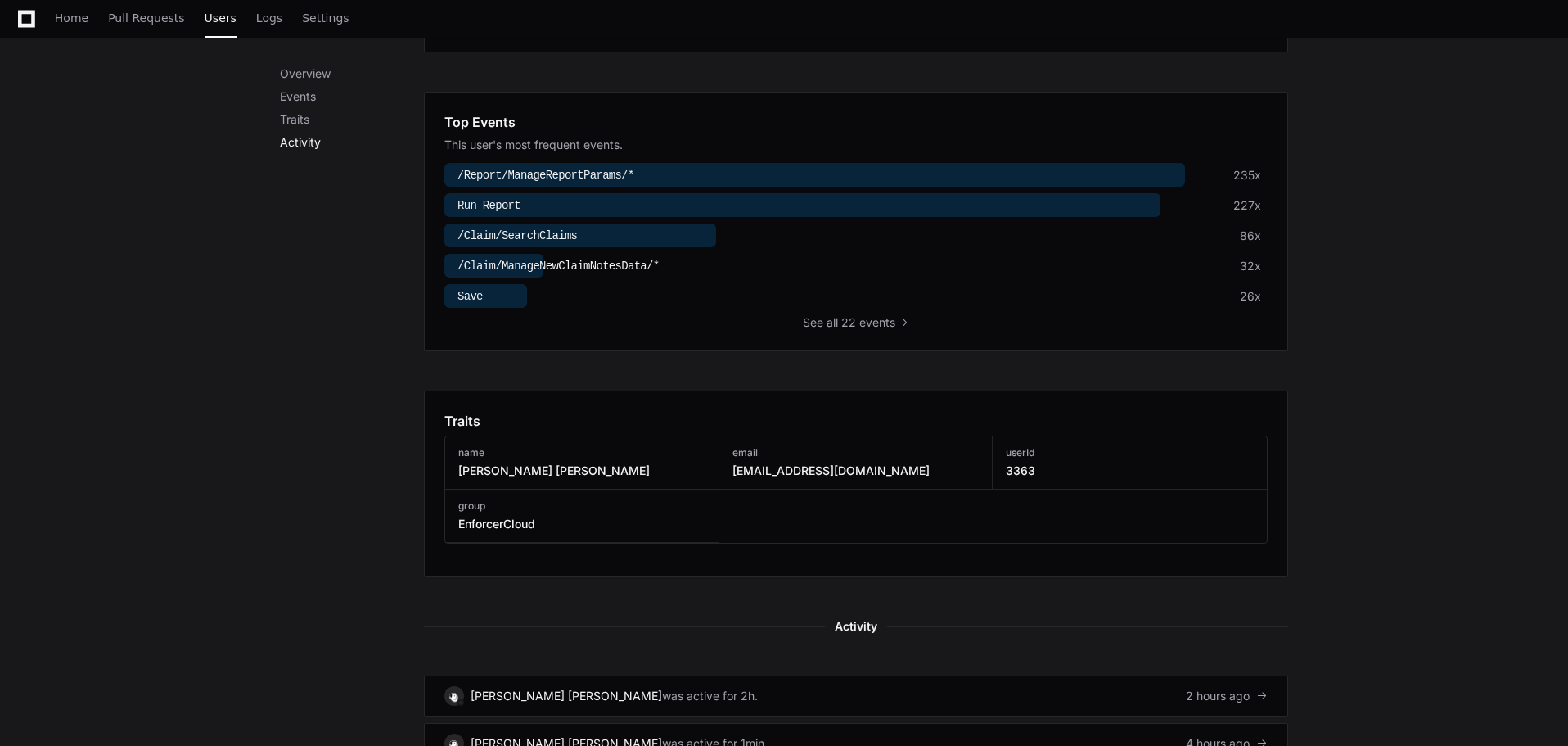
click at [301, 139] on p "Activity" at bounding box center [352, 142] width 144 height 16
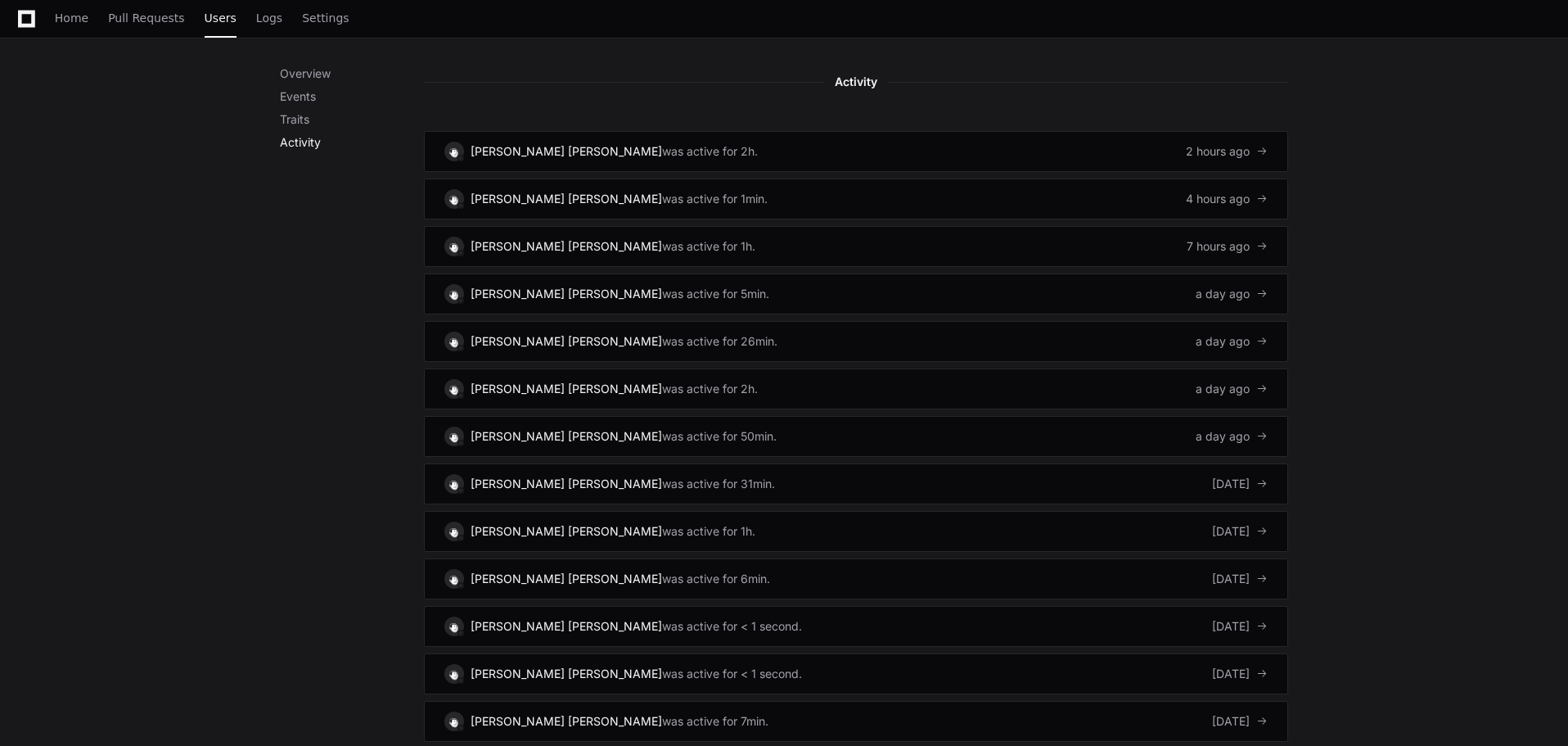
scroll to position [1041, 0]
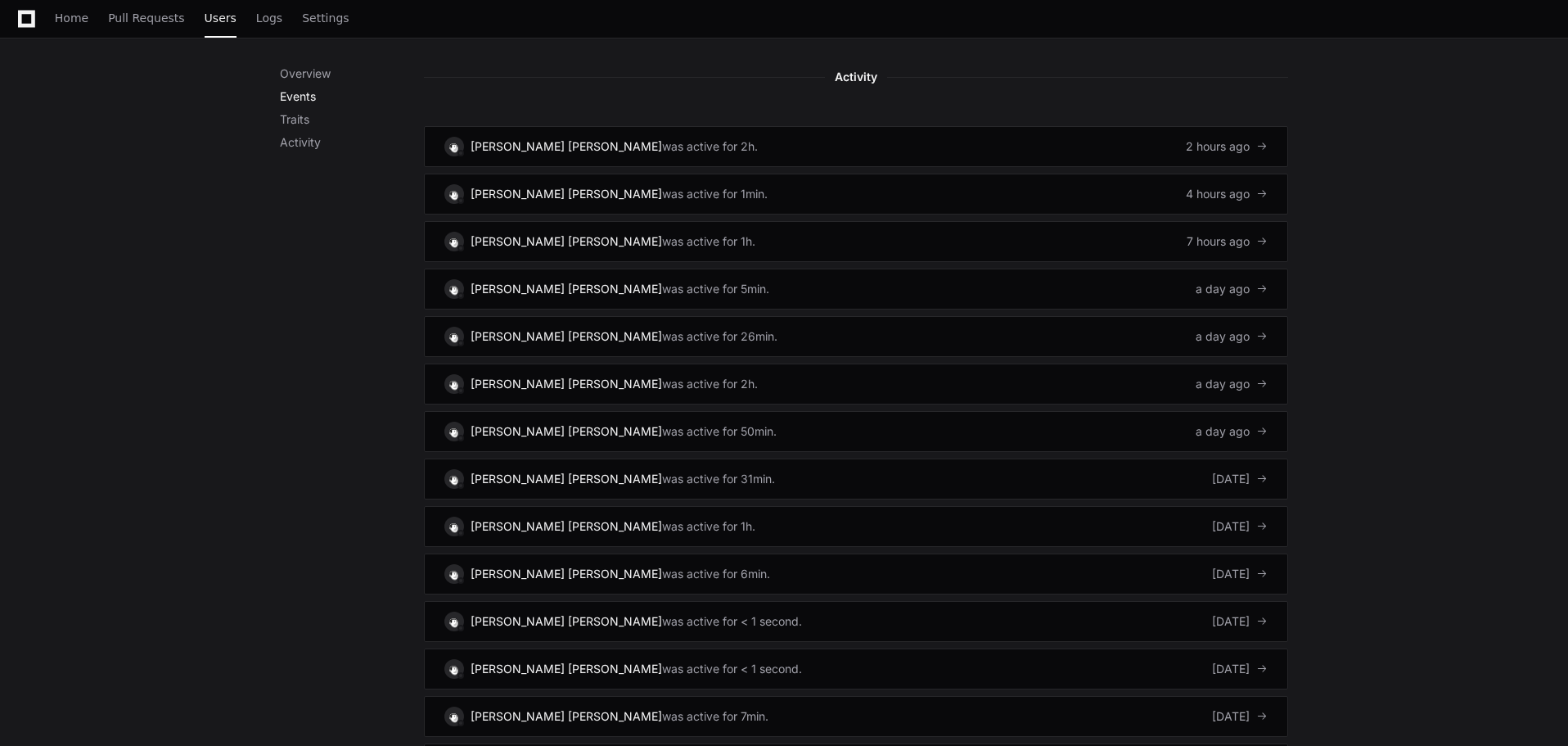
click at [299, 96] on p "Events" at bounding box center [352, 96] width 144 height 16
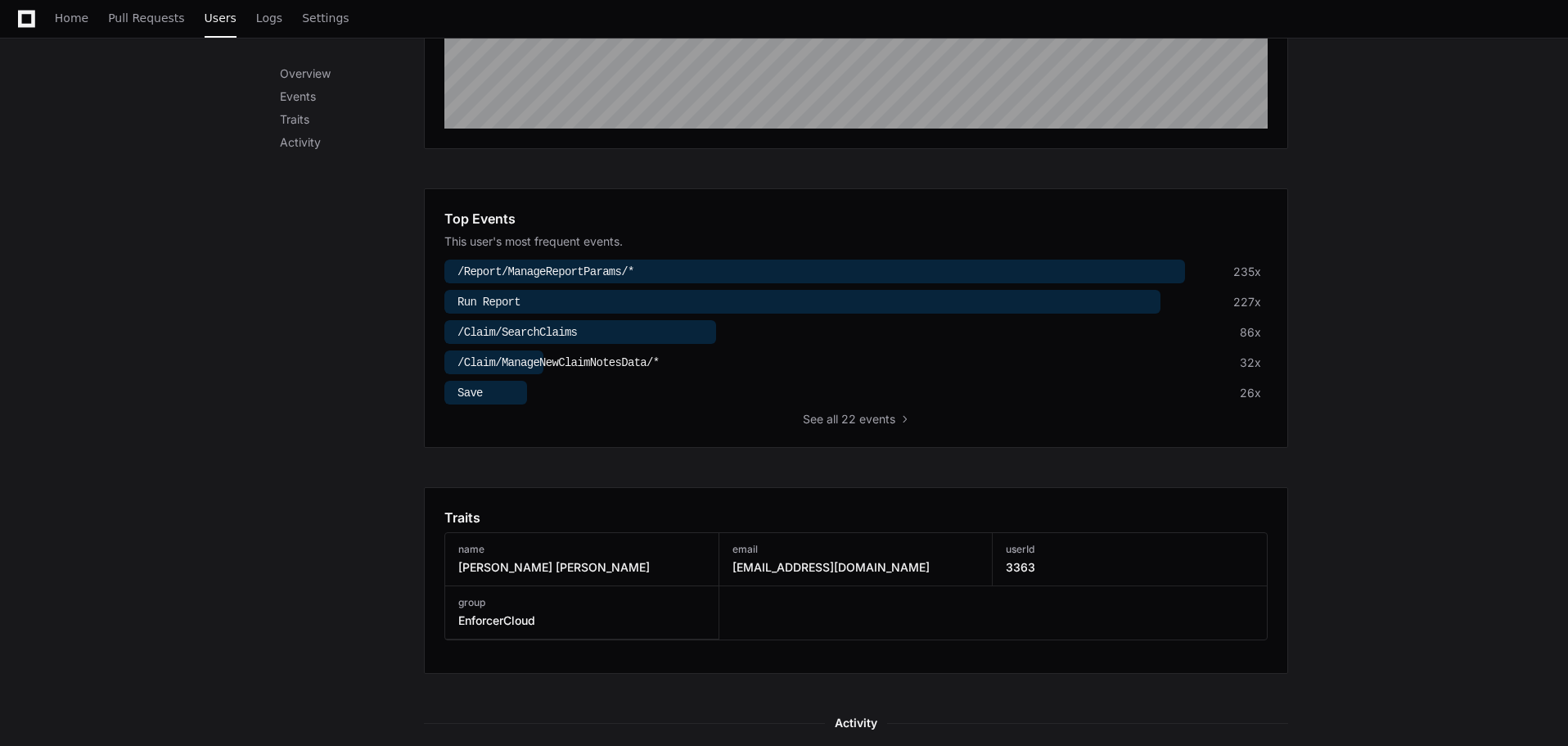
scroll to position [358, 0]
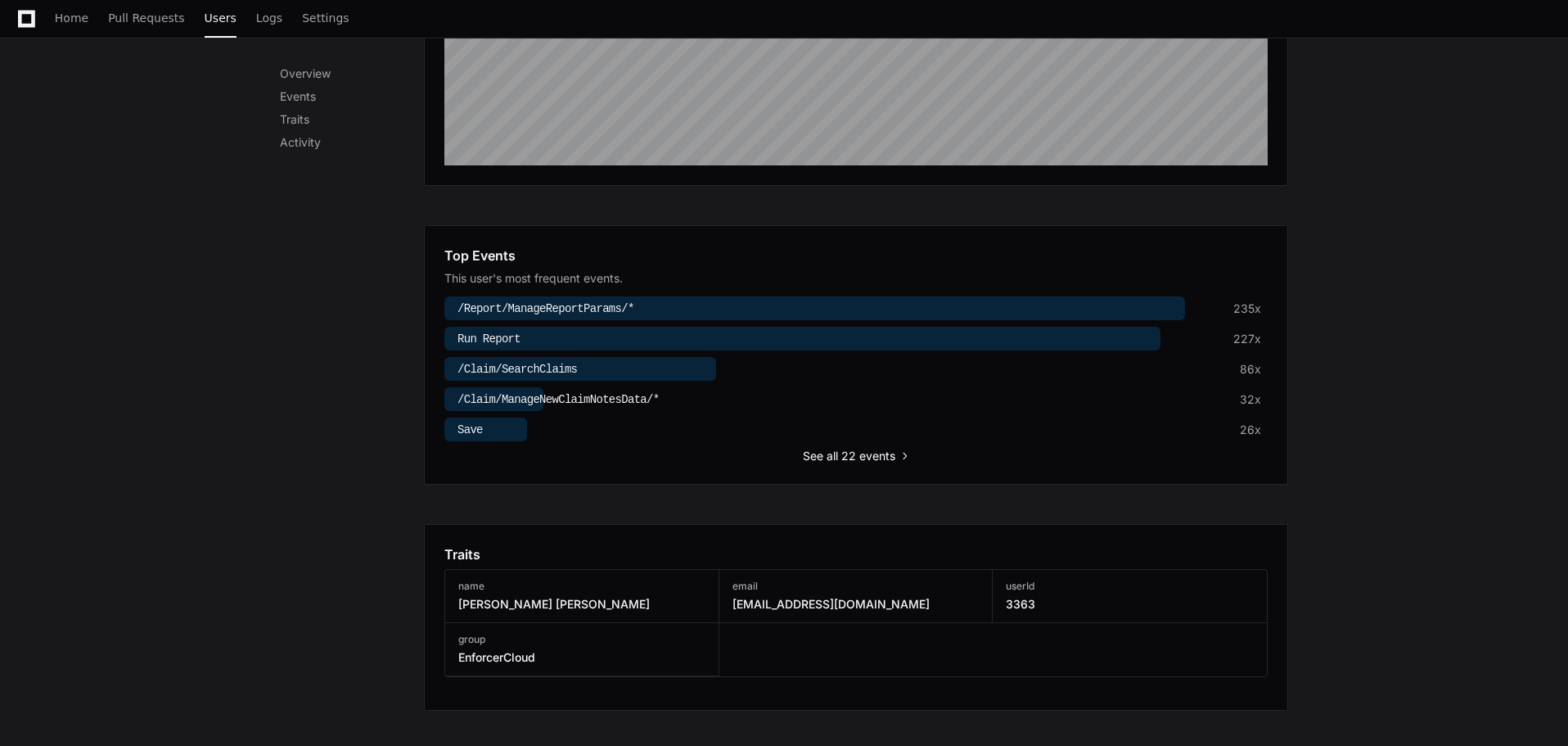
click at [844, 456] on span "all 22 events" at bounding box center [861, 456] width 69 height 16
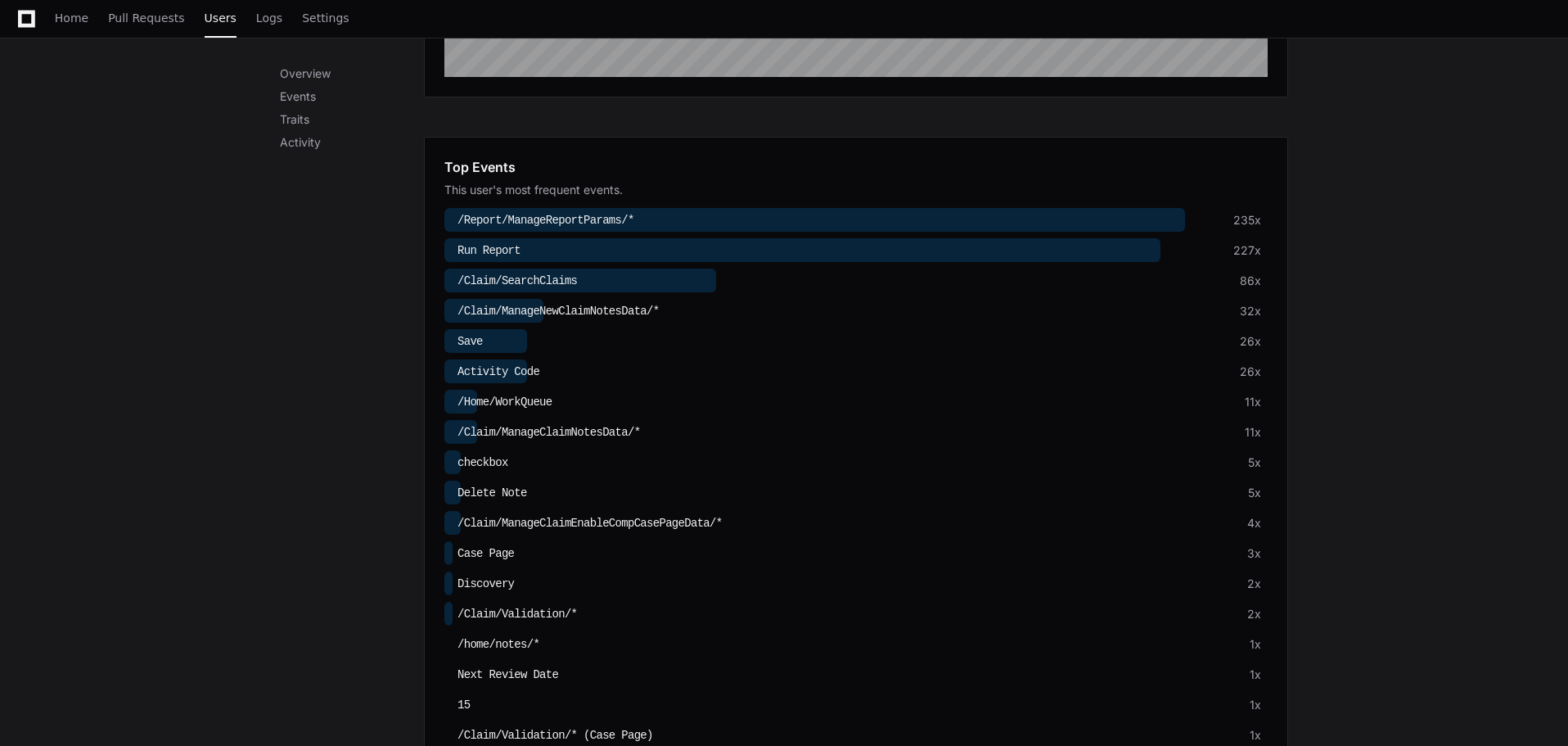
scroll to position [364, 0]
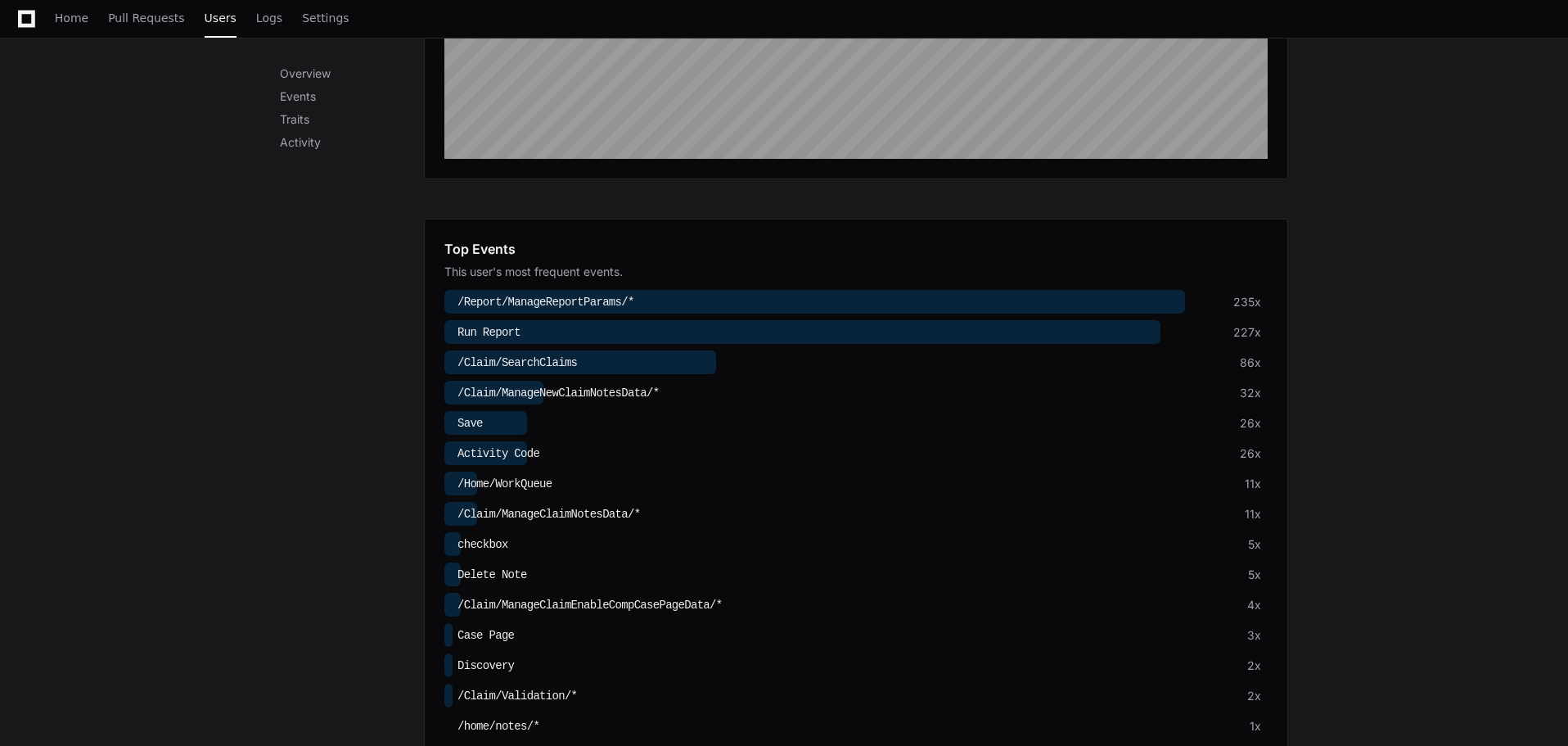
click at [472, 425] on span "Save" at bounding box center [471, 422] width 26 height 13
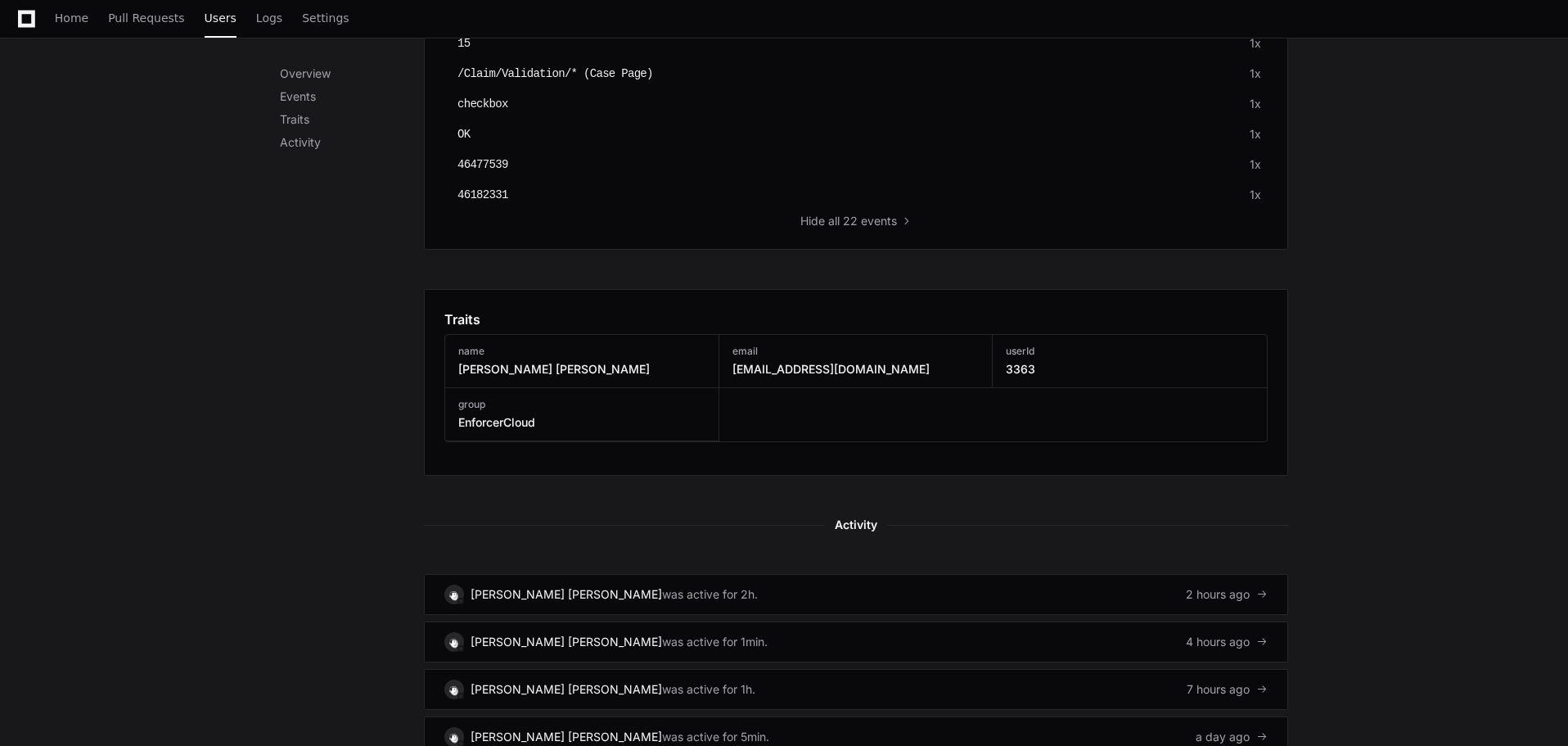
scroll to position [1354, 0]
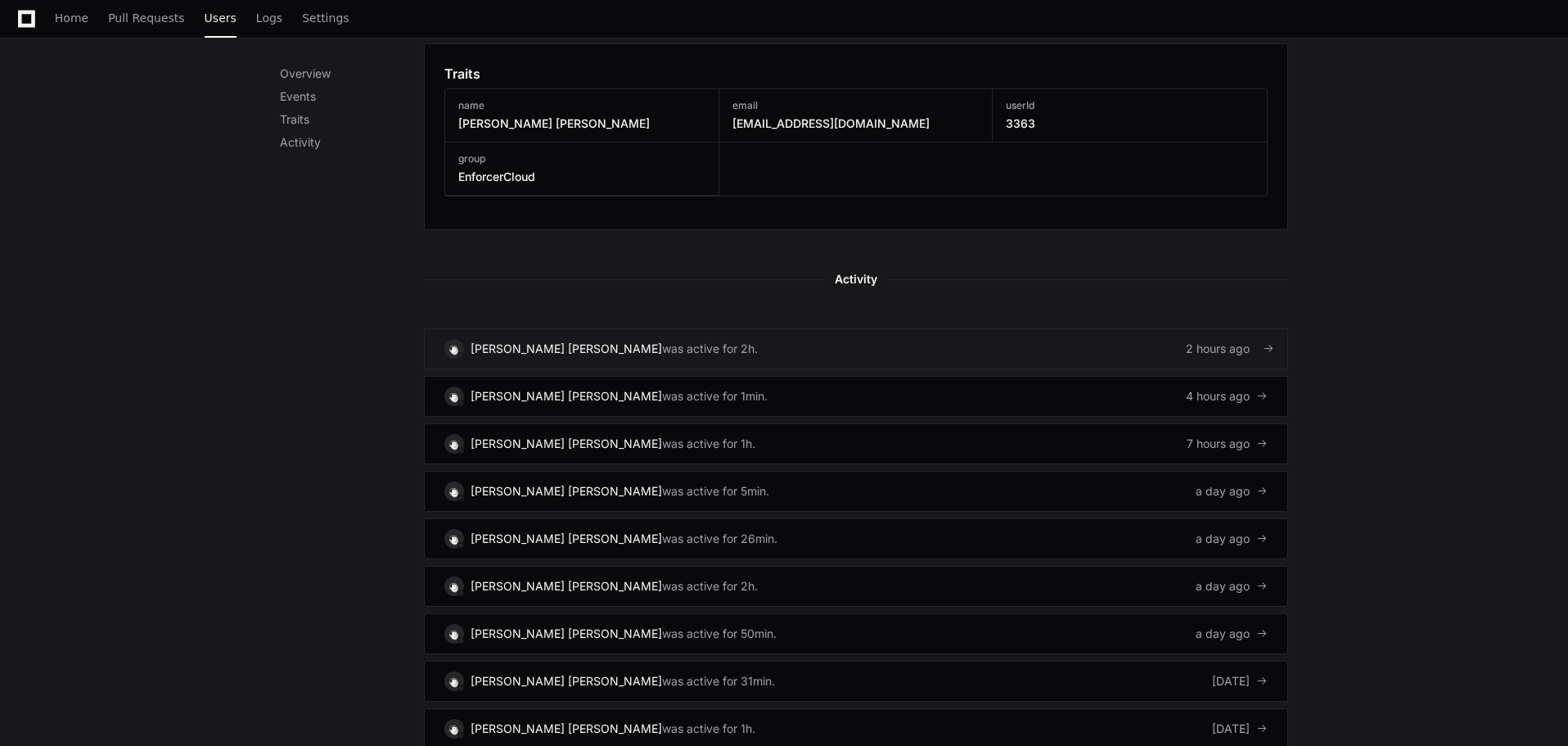
click at [662, 349] on div "was active for 2h." at bounding box center [710, 348] width 96 height 16
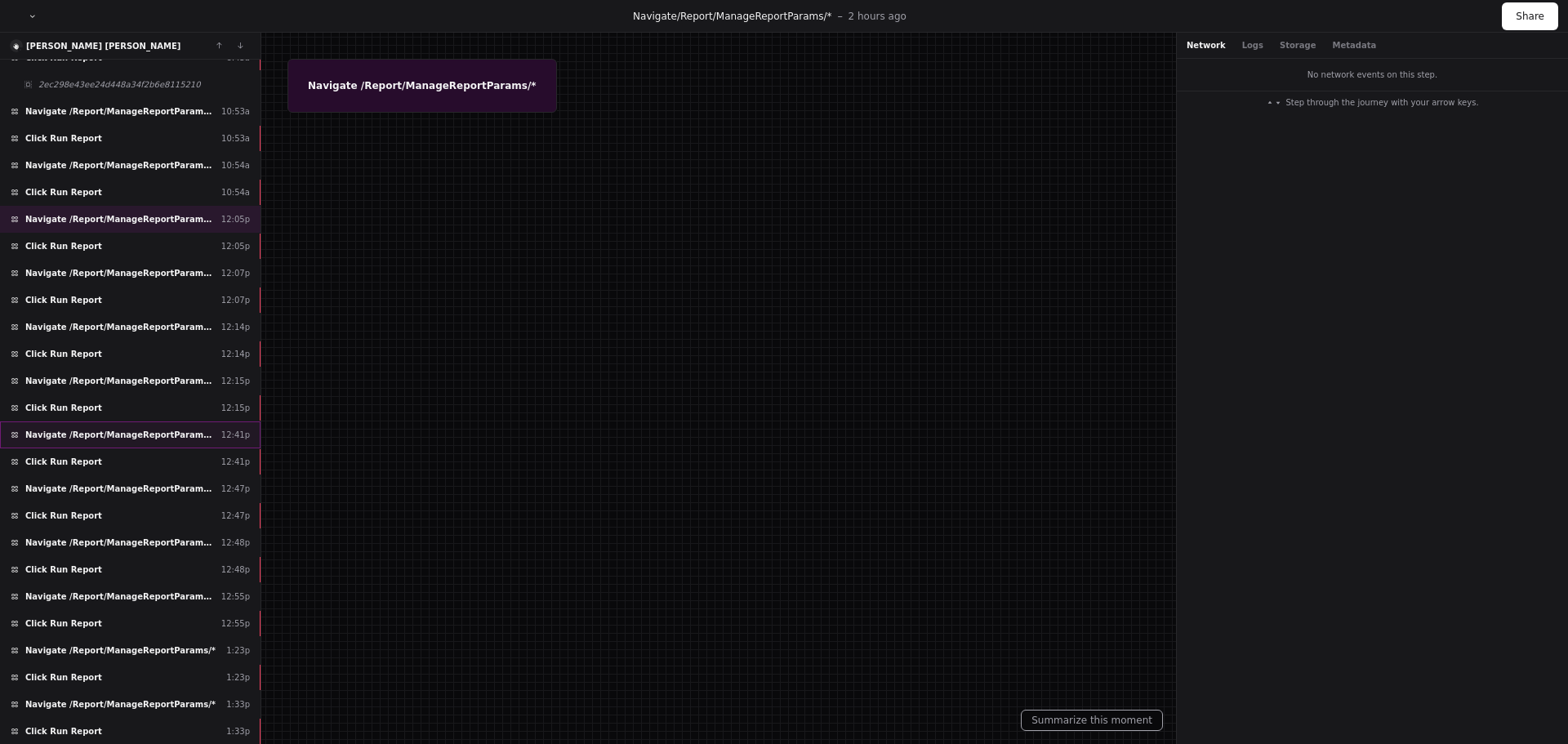
scroll to position [366, 0]
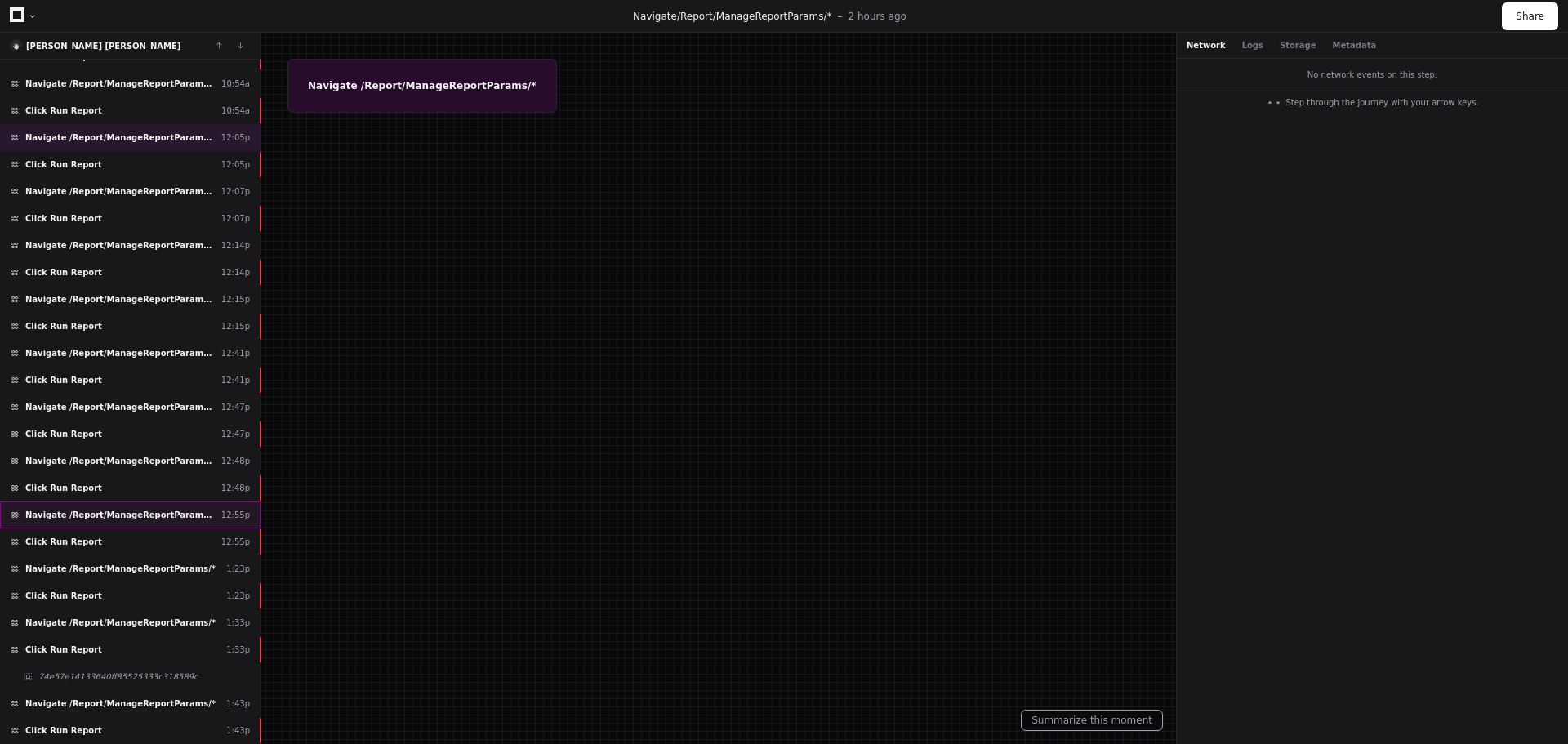
click at [137, 509] on span "Navigate /Report/ManageReportParams/*" at bounding box center [120, 515] width 189 height 12
click at [110, 535] on div "Click Run Report 12:55p" at bounding box center [130, 542] width 261 height 27
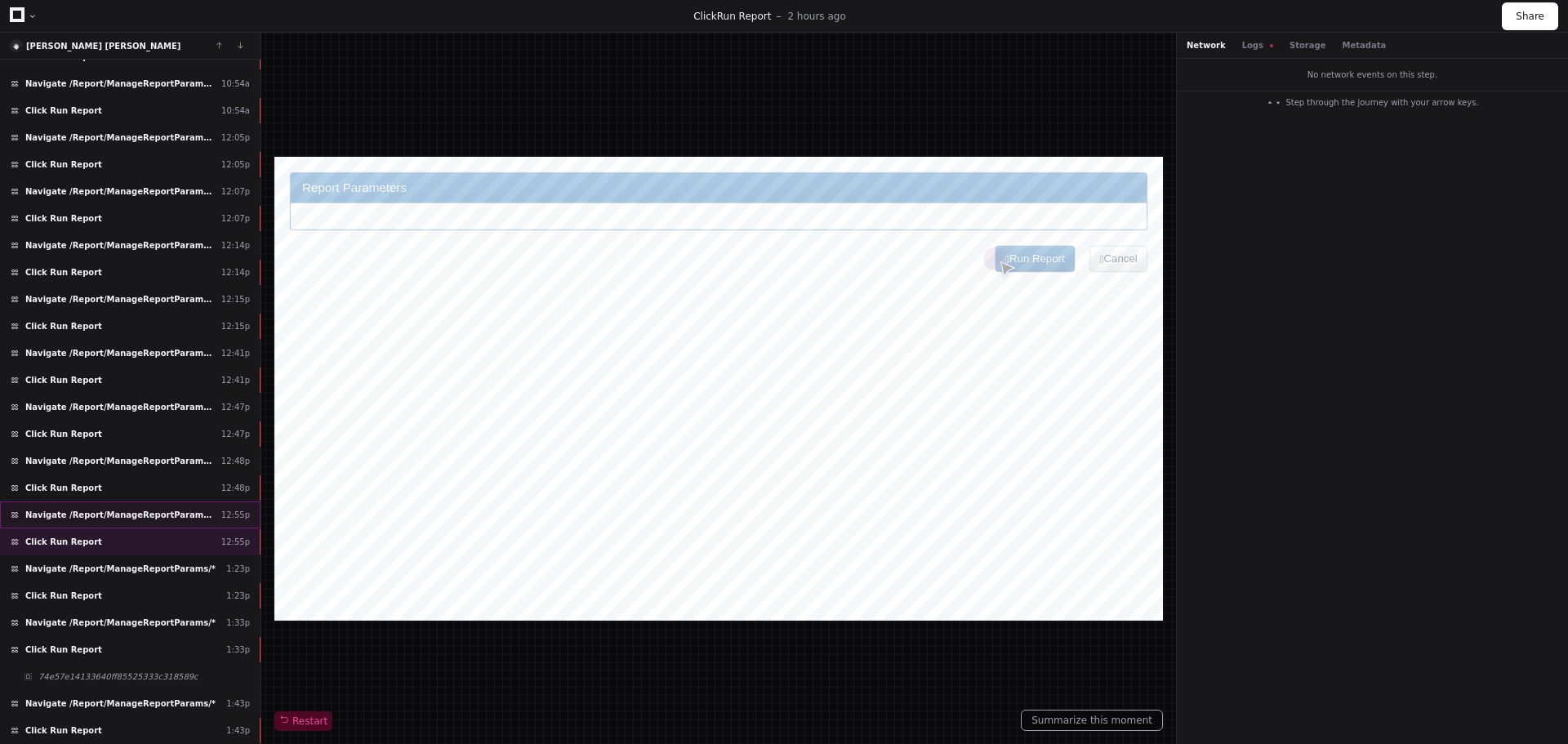
click at [128, 518] on span "Navigate /Report/ManageReportParams/*" at bounding box center [120, 515] width 189 height 12
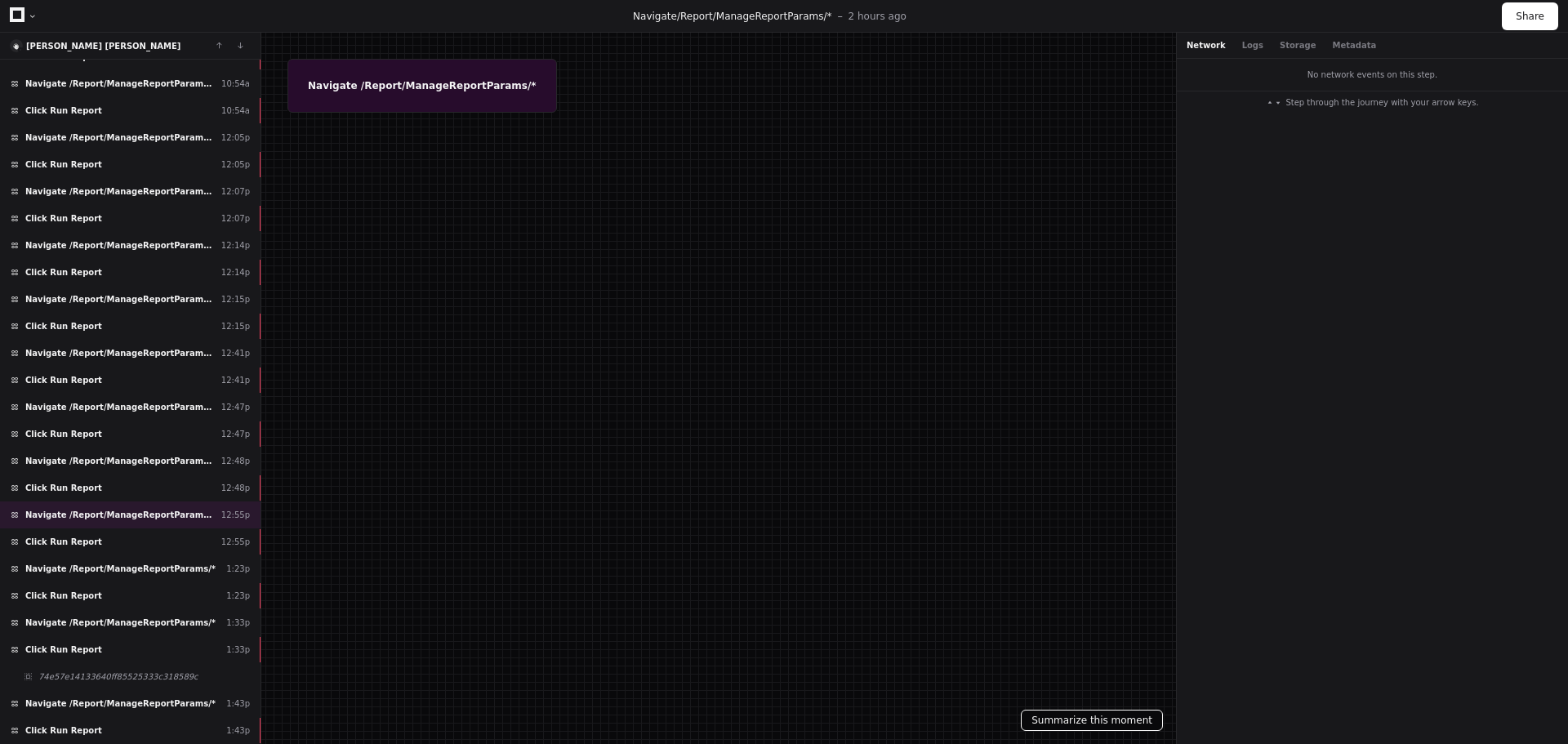
click at [1076, 714] on button "Summarize this moment" at bounding box center [1091, 720] width 142 height 21
